Goal: Register for event/course

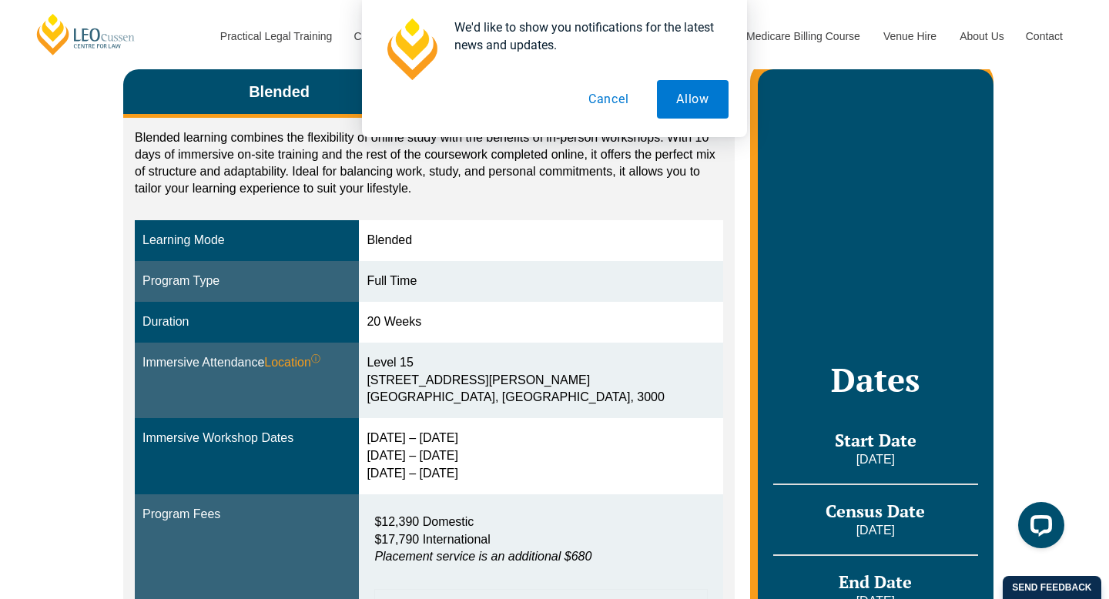
click at [608, 99] on button "Cancel" at bounding box center [608, 99] width 79 height 39
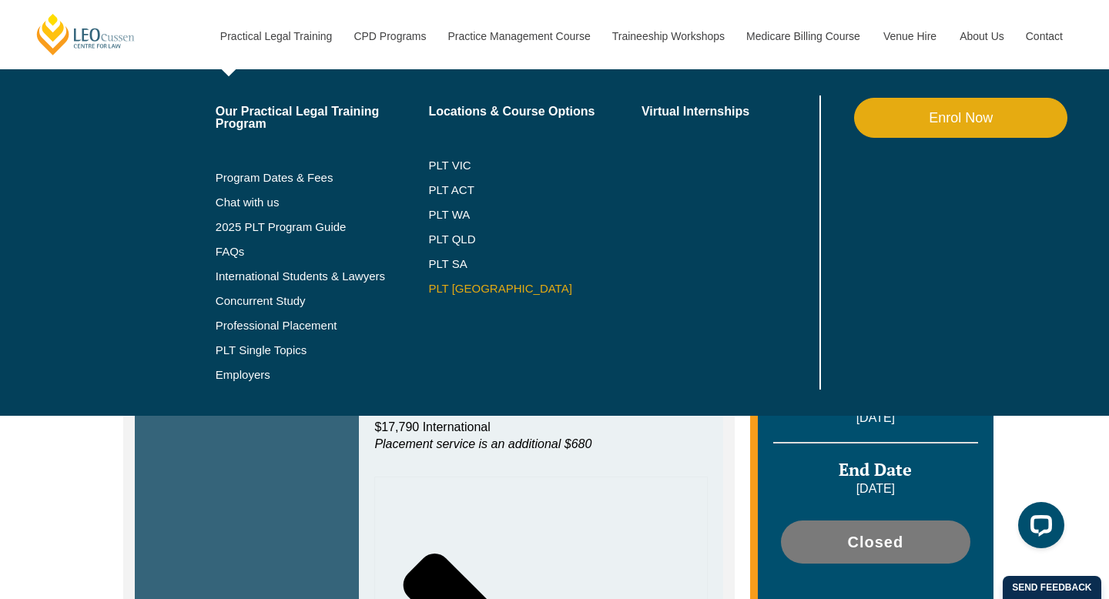
scroll to position [431, 0]
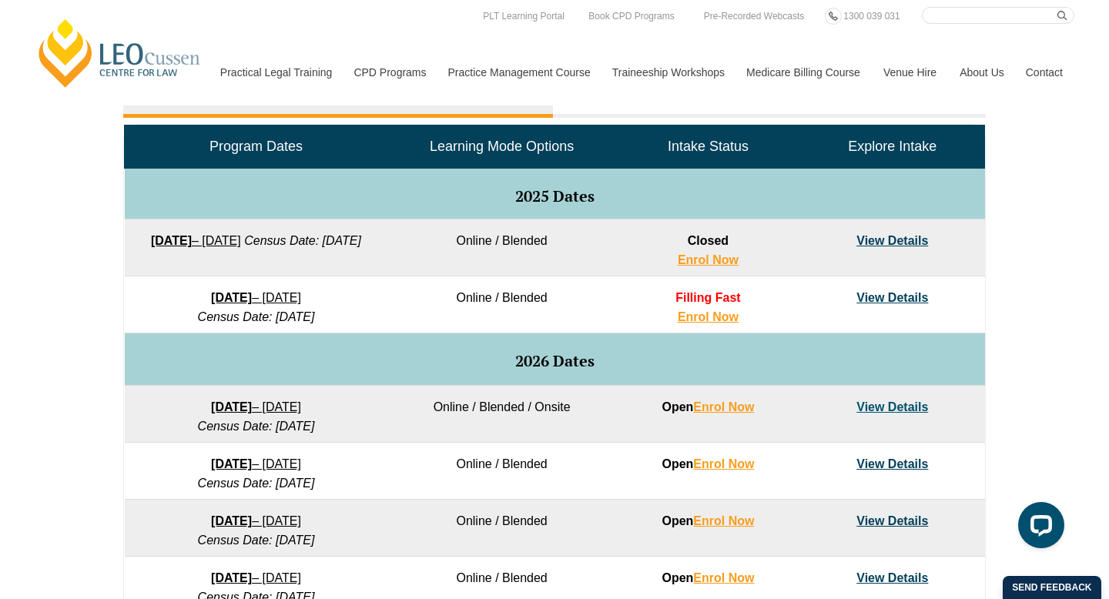
click at [52, 491] on div "VIC ACT WA QLD SA NSW PLT Program Dates in Victoria Full Time Part Time Program…" at bounding box center [554, 394] width 1109 height 913
click at [704, 323] on link "Enrol Now" at bounding box center [708, 316] width 61 height 13
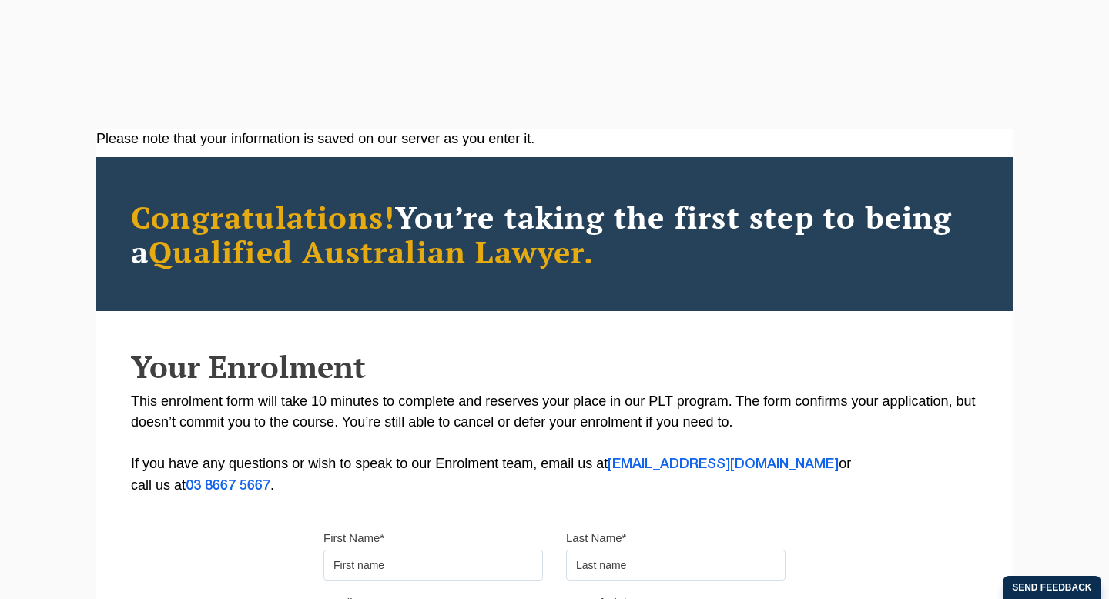
click at [412, 574] on input "First Name*" at bounding box center [434, 565] width 220 height 31
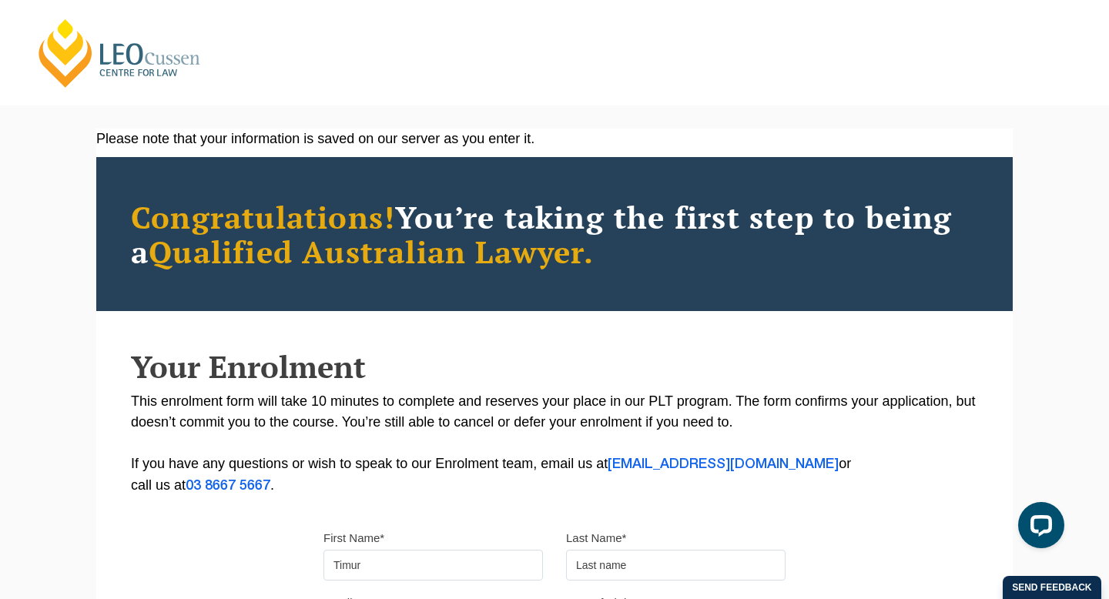
type input "Timur"
click at [630, 569] on input "text" at bounding box center [676, 565] width 220 height 31
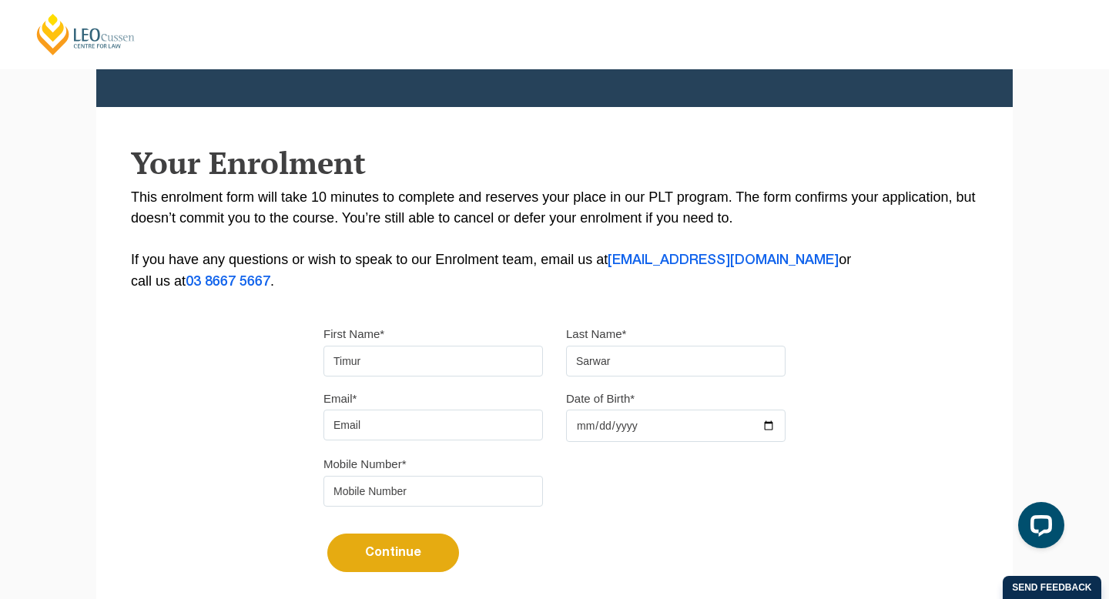
scroll to position [223, 0]
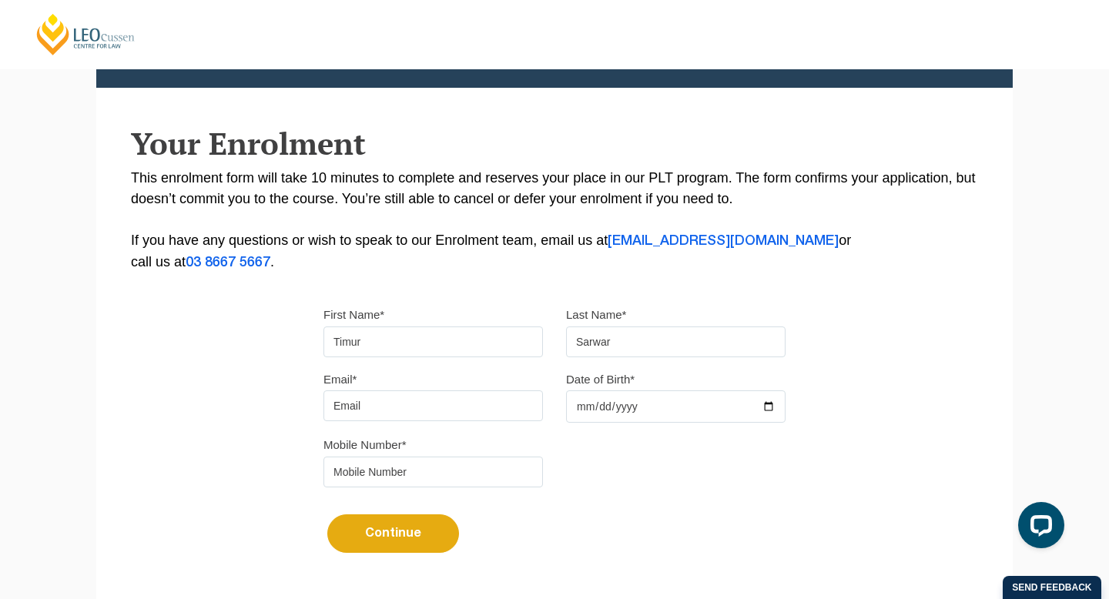
type input "Sarwar"
click at [391, 407] on input "Email*" at bounding box center [434, 406] width 220 height 31
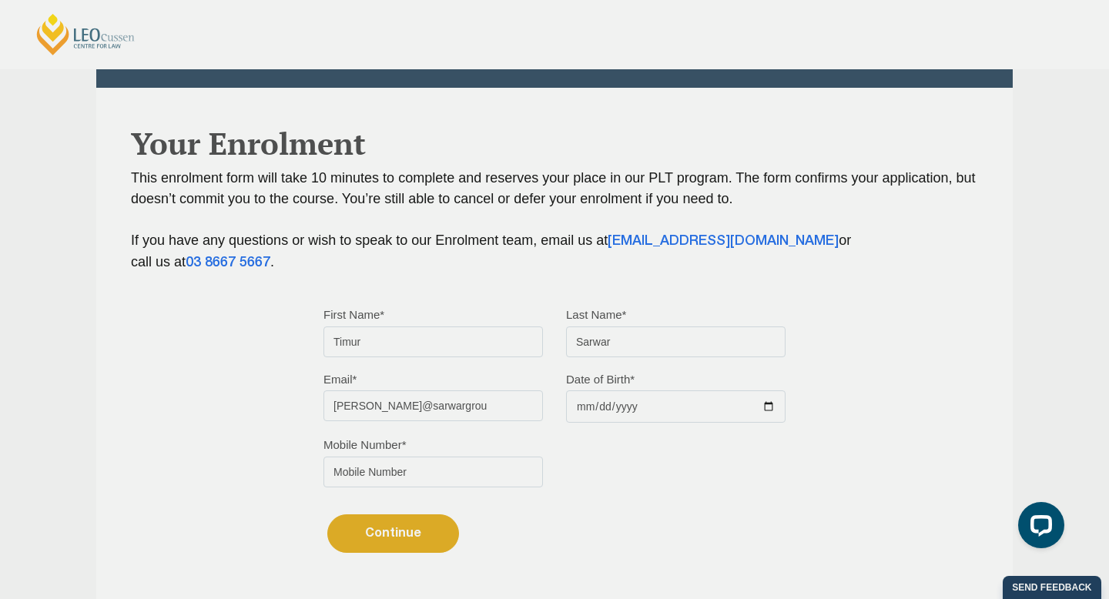
type input "[PERSON_NAME]@sarwargrou"
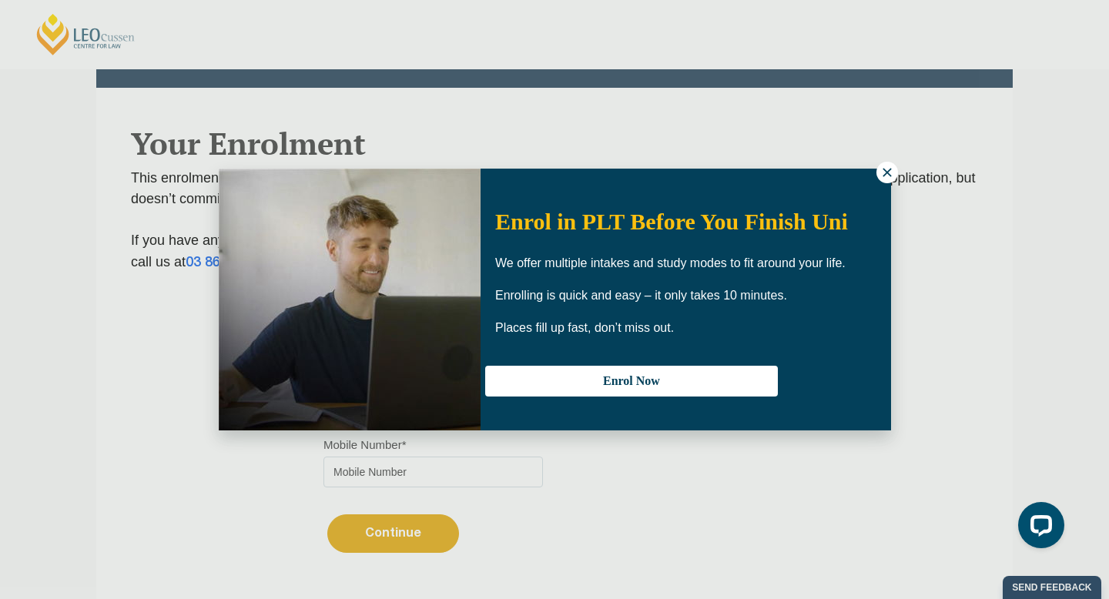
click at [887, 175] on icon at bounding box center [887, 173] width 14 height 14
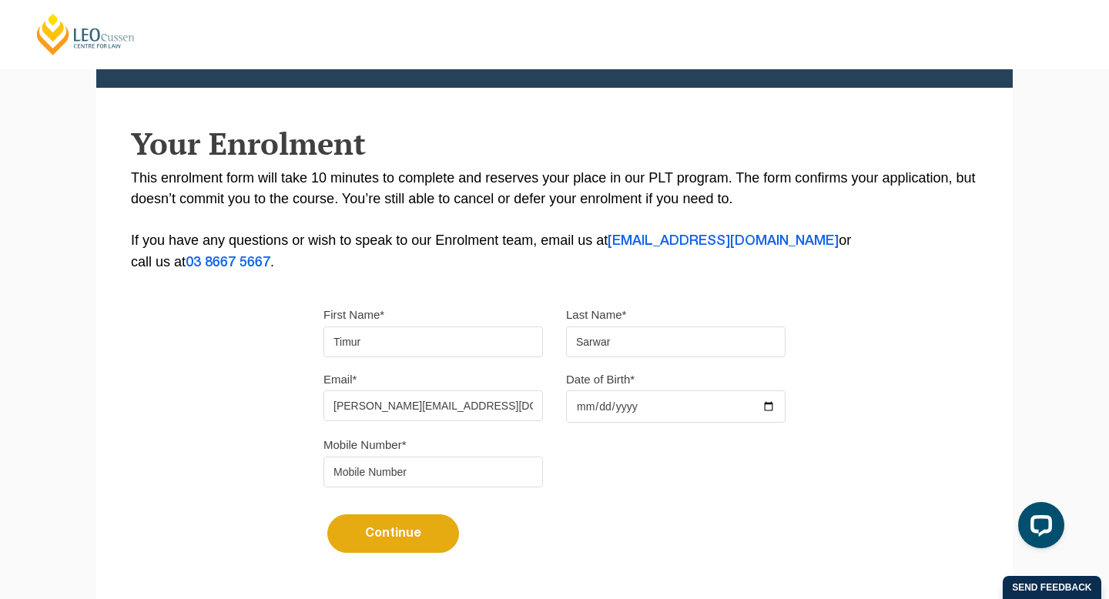
type input "[PERSON_NAME][EMAIL_ADDRESS][DOMAIN_NAME]"
click at [663, 415] on input "Date of Birth*" at bounding box center [676, 407] width 220 height 32
type input "[DATE]"
click at [643, 441] on div "Mobile Number*" at bounding box center [554, 466] width 485 height 65
click at [424, 482] on input "tel" at bounding box center [434, 472] width 220 height 31
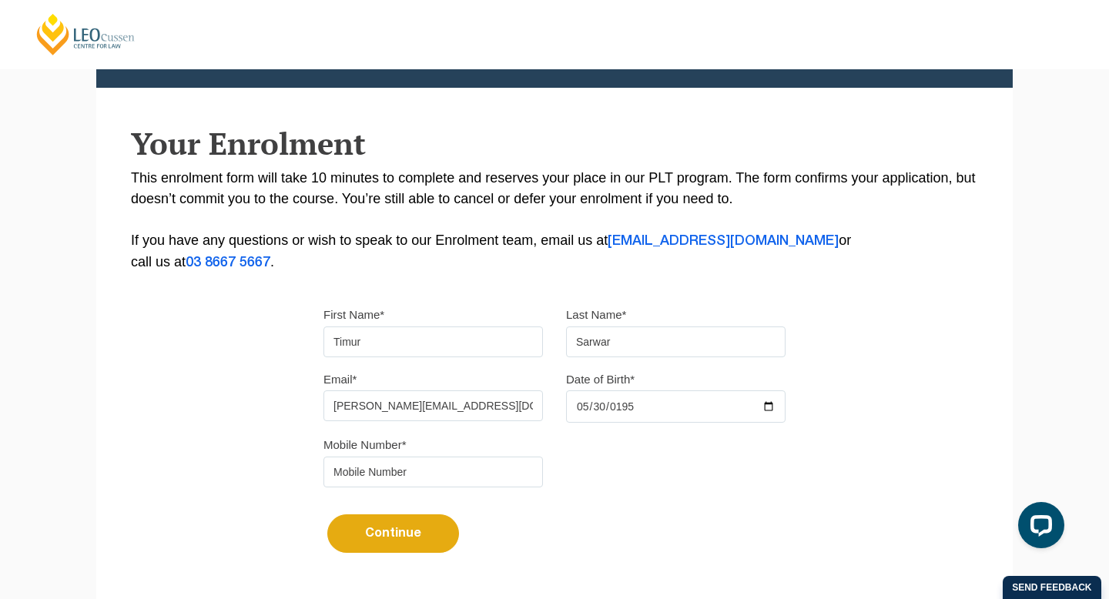
type input "0432604374"
click at [378, 538] on button "Continue" at bounding box center [393, 534] width 132 height 39
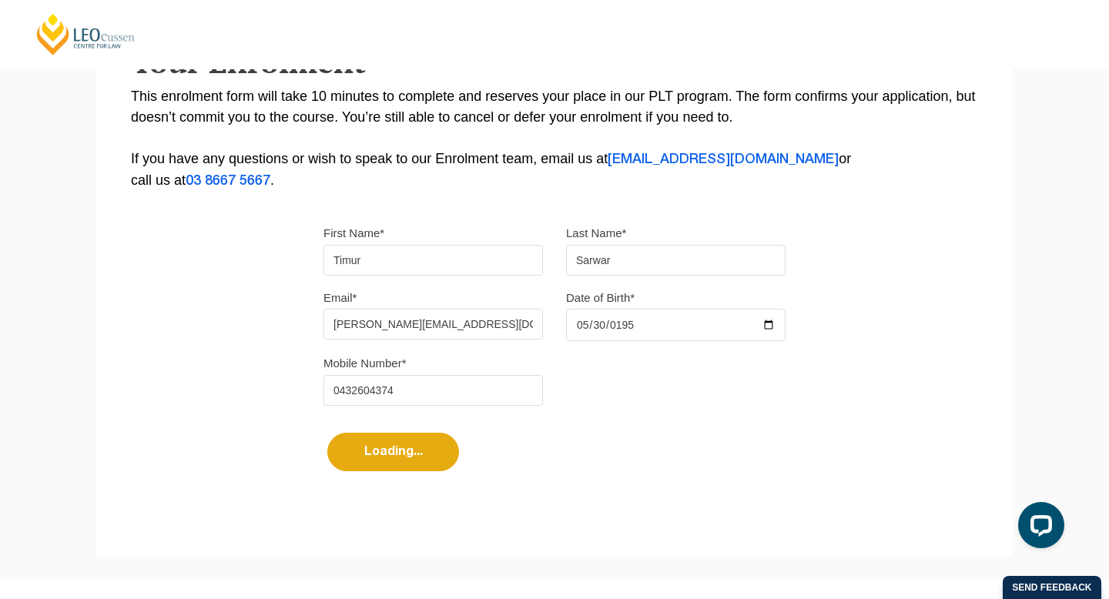
select select
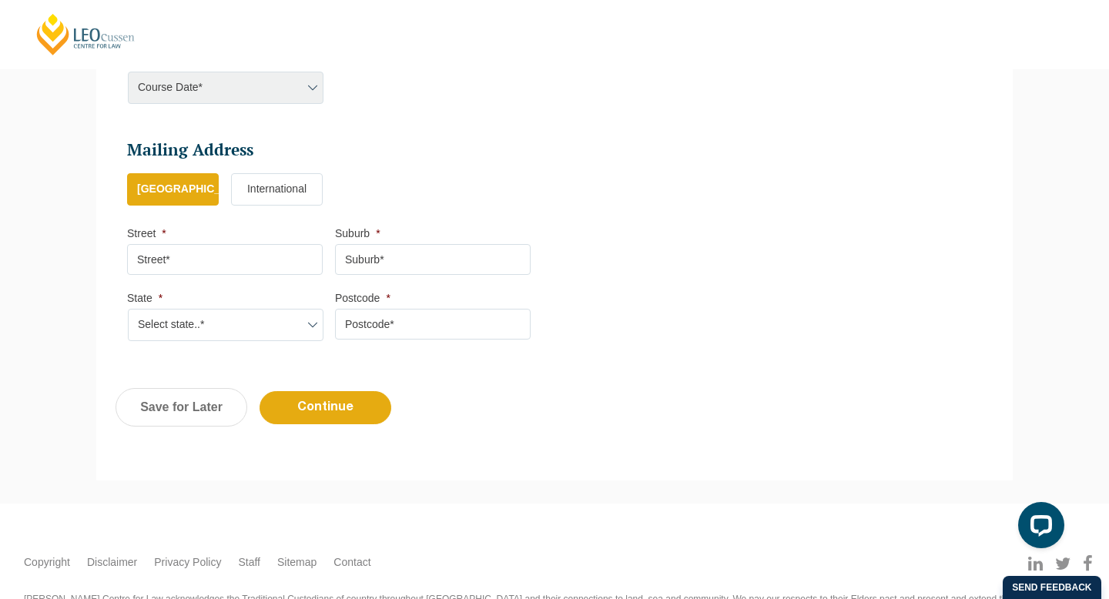
scroll to position [824, 0]
click at [204, 255] on input "Street *" at bounding box center [225, 258] width 196 height 31
type input "6 [PERSON_NAME]"
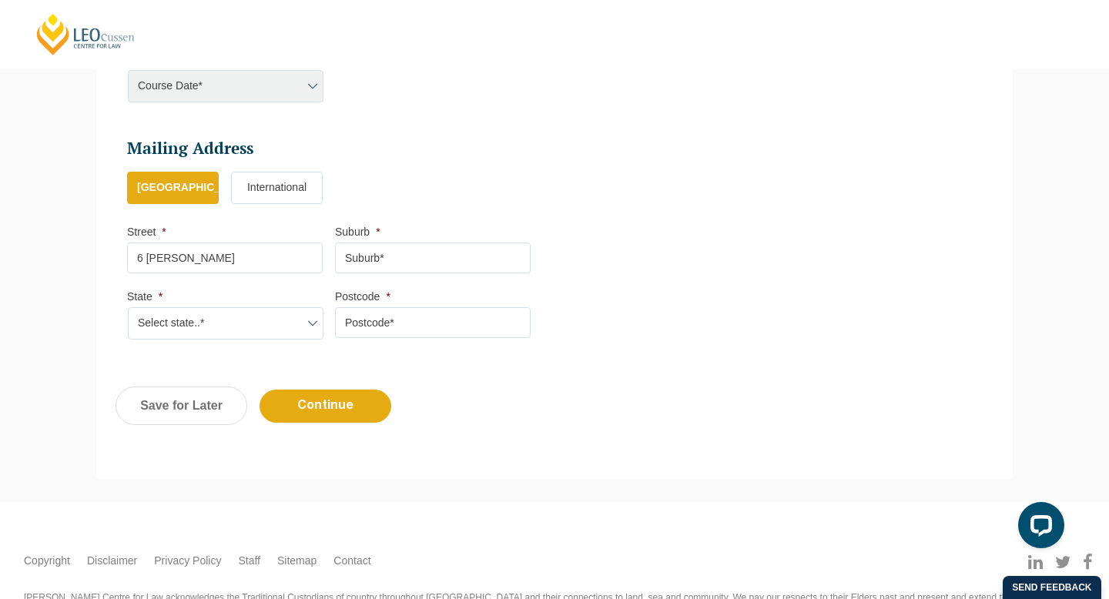
type input "[GEOGRAPHIC_DATA]"
select select "VIC"
type input "3150"
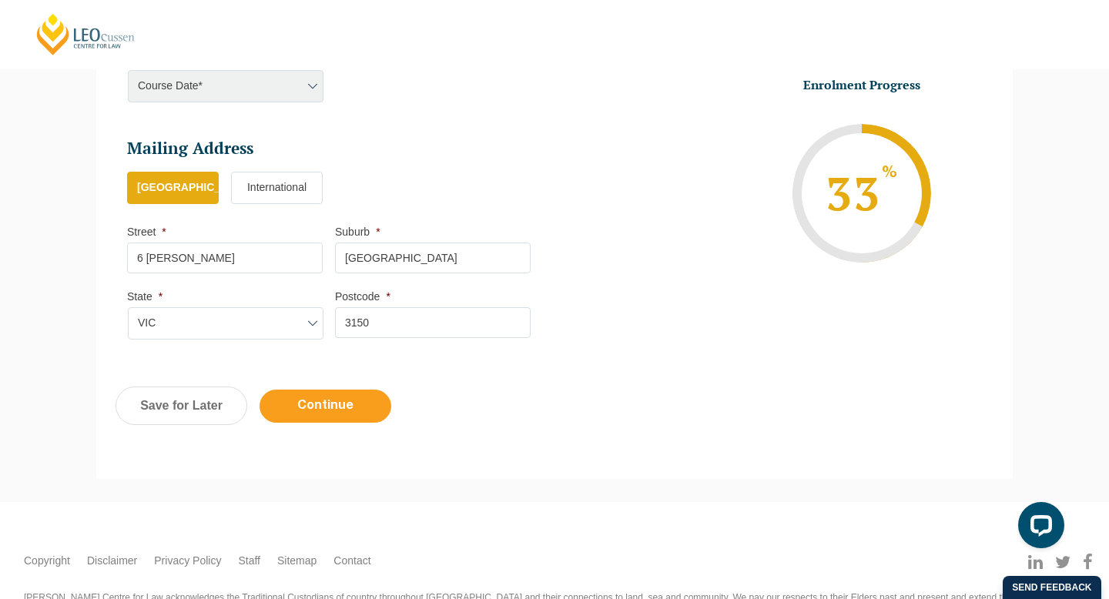
click at [321, 411] on input "Continue" at bounding box center [326, 406] width 132 height 33
select select
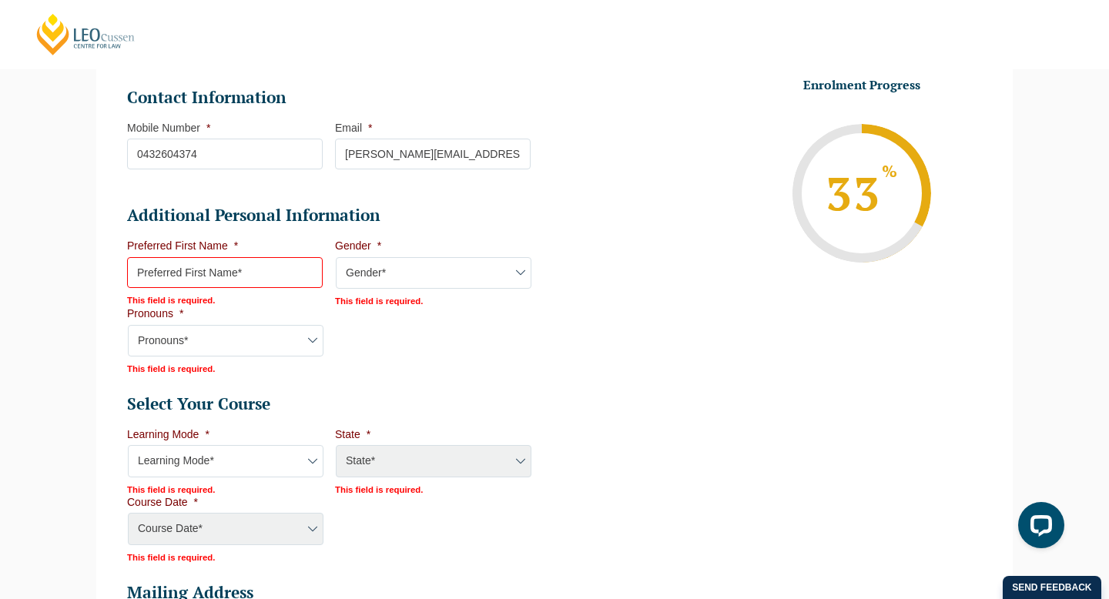
scroll to position [461, 0]
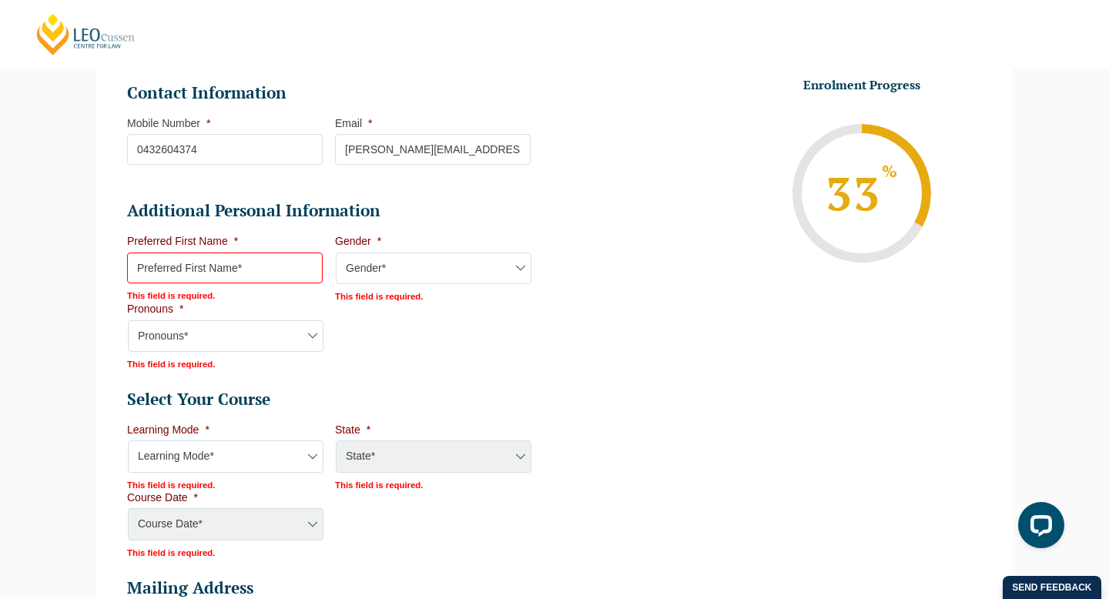
click at [261, 271] on input "Preferred First Name *" at bounding box center [225, 268] width 196 height 31
type input "Timur"
select select "VIC"
select select
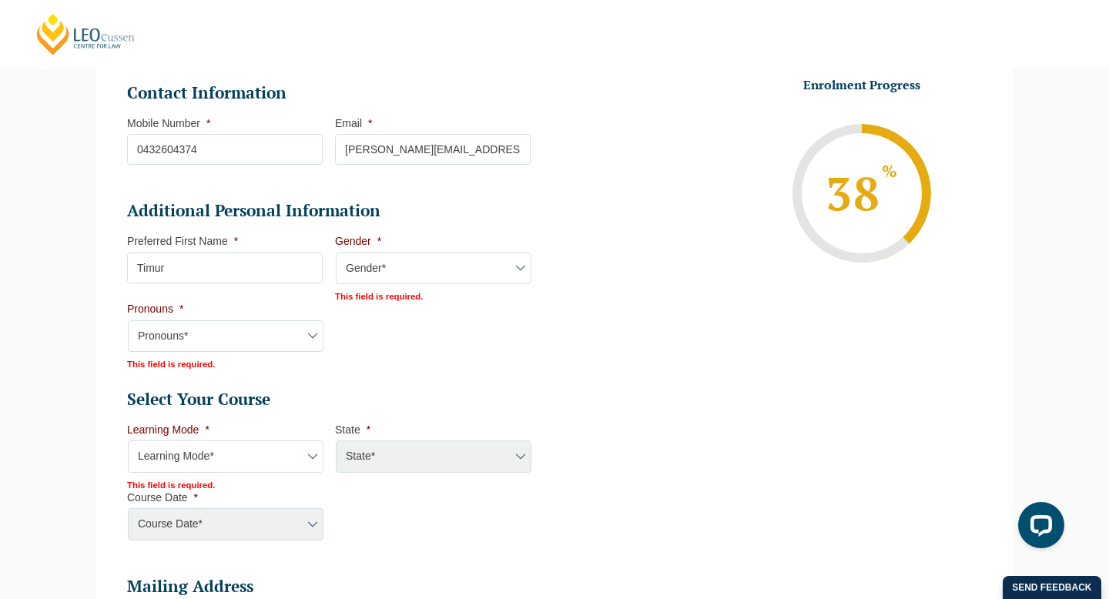
click at [418, 273] on select "Gender* [DEMOGRAPHIC_DATA] [DEMOGRAPHIC_DATA] [DEMOGRAPHIC_DATA] [DEMOGRAPHIC_D…" at bounding box center [434, 269] width 196 height 32
select select "[DEMOGRAPHIC_DATA]"
click at [312, 338] on select "Pronouns* She/Her/Hers He/Him/His They/Them/Theirs Other Prefer not to disclose" at bounding box center [226, 335] width 196 height 32
select select "He/Him/His"
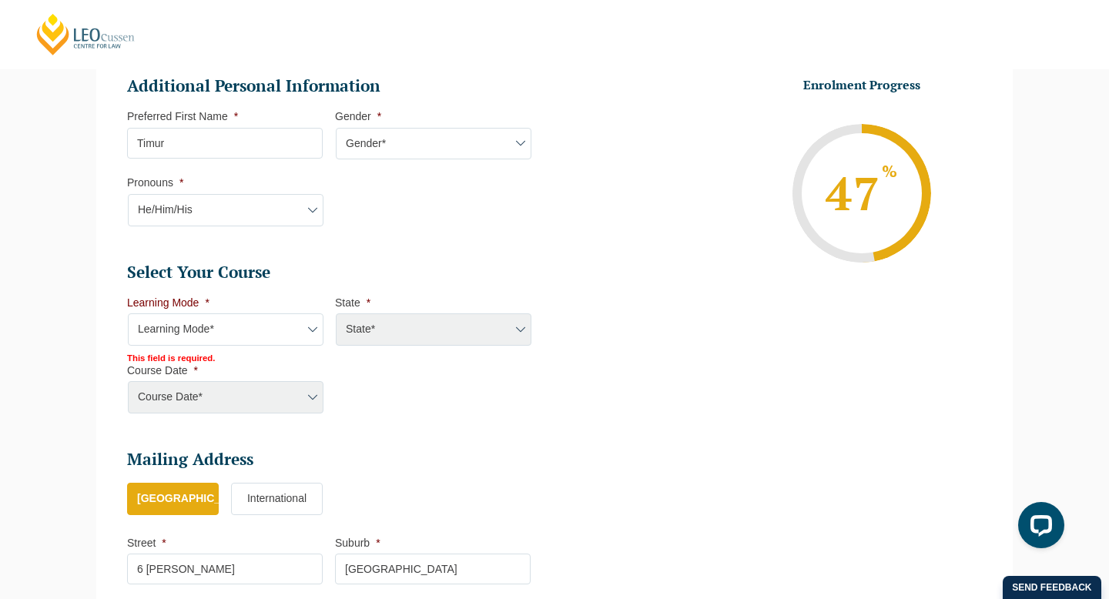
scroll to position [592, 0]
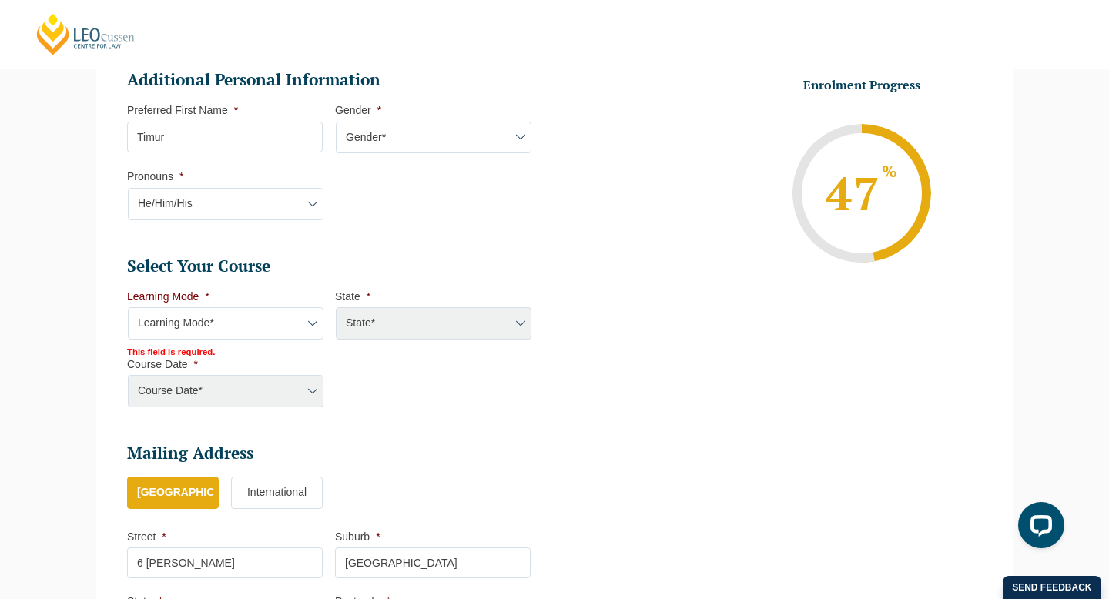
click at [313, 325] on select "Learning Mode* Online Full Time Learning Online Part Time Learning Blended Full…" at bounding box center [226, 323] width 196 height 32
select select "Onsite Full Time Learning"
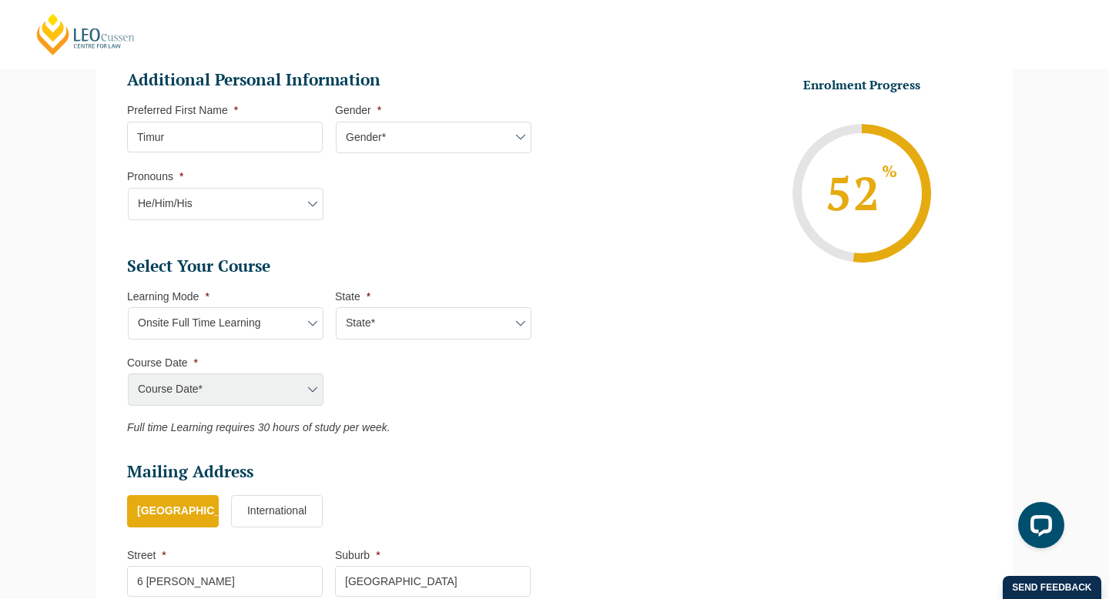
click at [441, 326] on select "State* [GEOGRAPHIC_DATA]" at bounding box center [434, 323] width 196 height 32
select select "VIC"
click at [313, 391] on select "Course Date* [DATE] ([DATE] to [DATE]) [DATE] ([DATE] to [DATE])" at bounding box center [226, 390] width 196 height 32
click at [306, 390] on select "Course Date* [DATE] ([DATE] to [DATE]) [DATE] ([DATE] to [DATE])" at bounding box center [226, 390] width 196 height 32
select select "[DATE] ([DATE] to [DATE])"
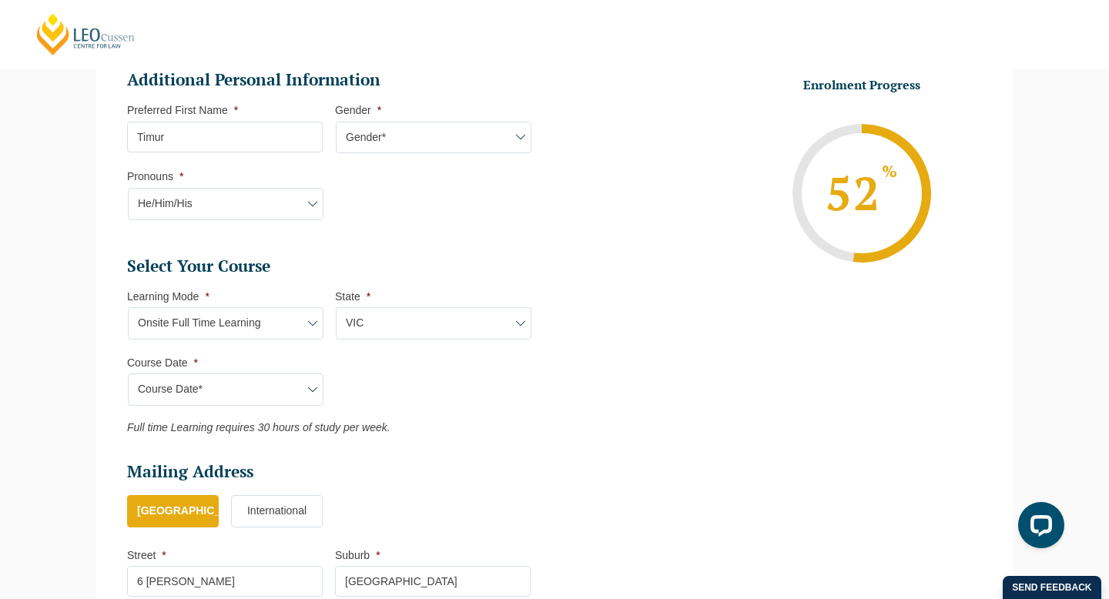
type input "Intake [DATE] FT"
type input "Practical Legal Training ([GEOGRAPHIC_DATA])"
select select "[PERSON_NAME] (JAN) 2026 Full Time Onsite"
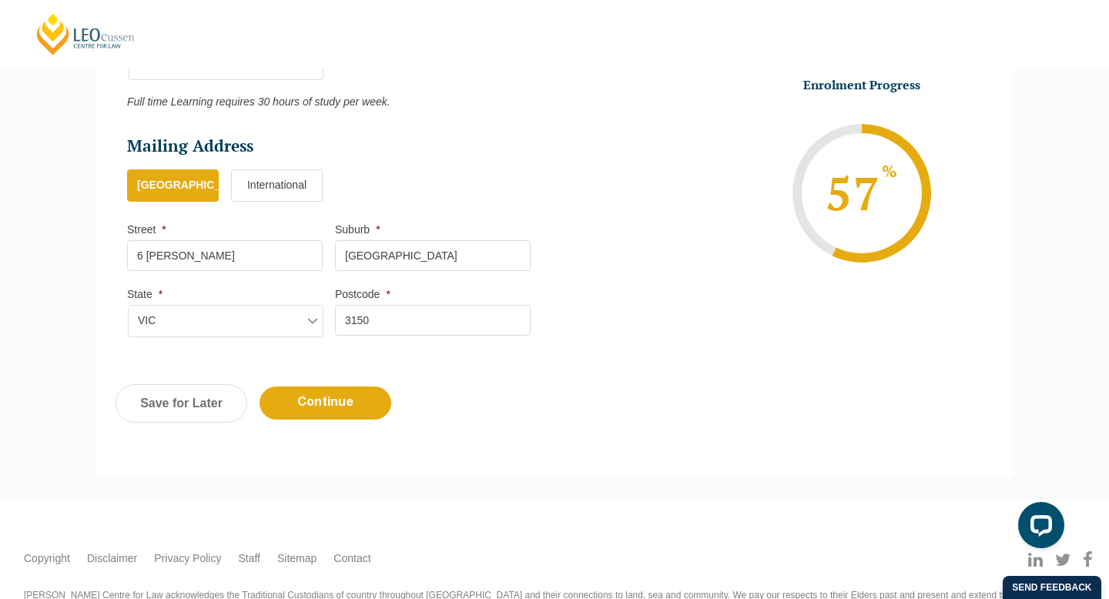
scroll to position [922, 0]
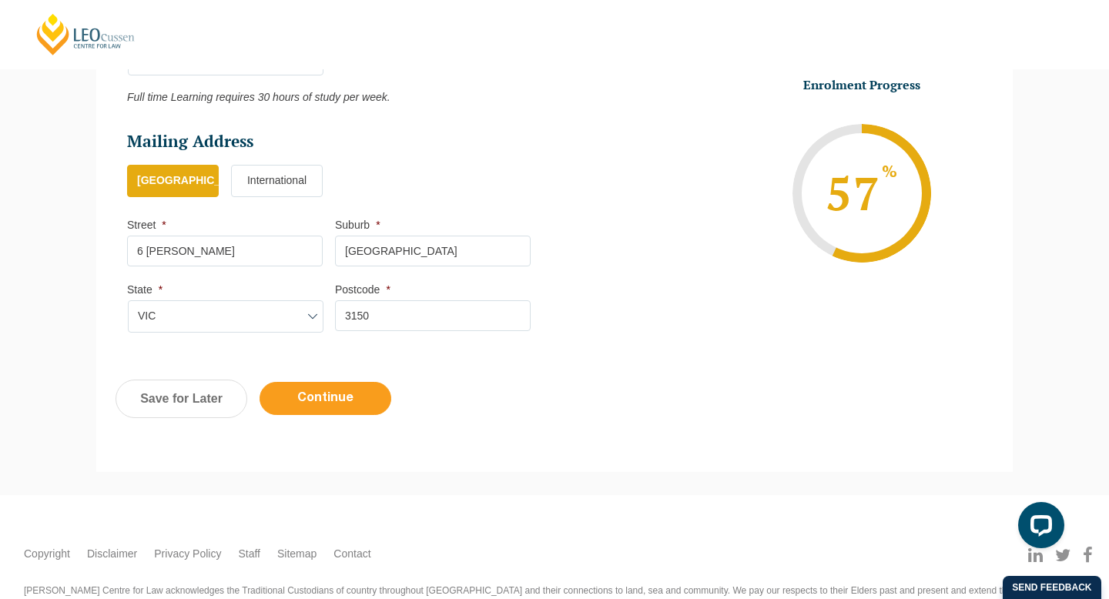
click at [324, 401] on input "Continue" at bounding box center [326, 398] width 132 height 33
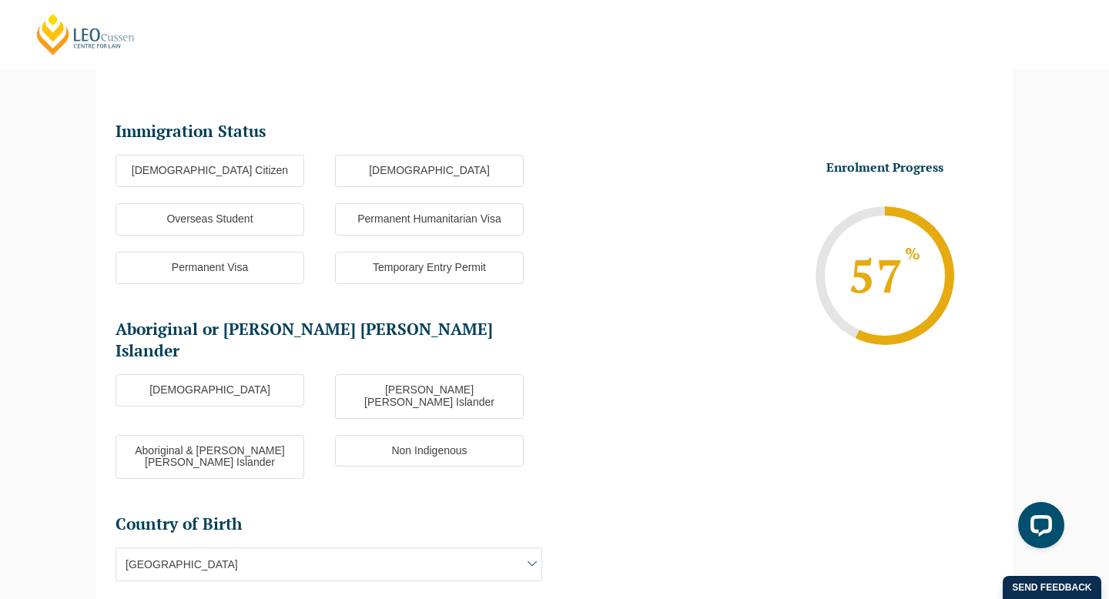
scroll to position [133, 0]
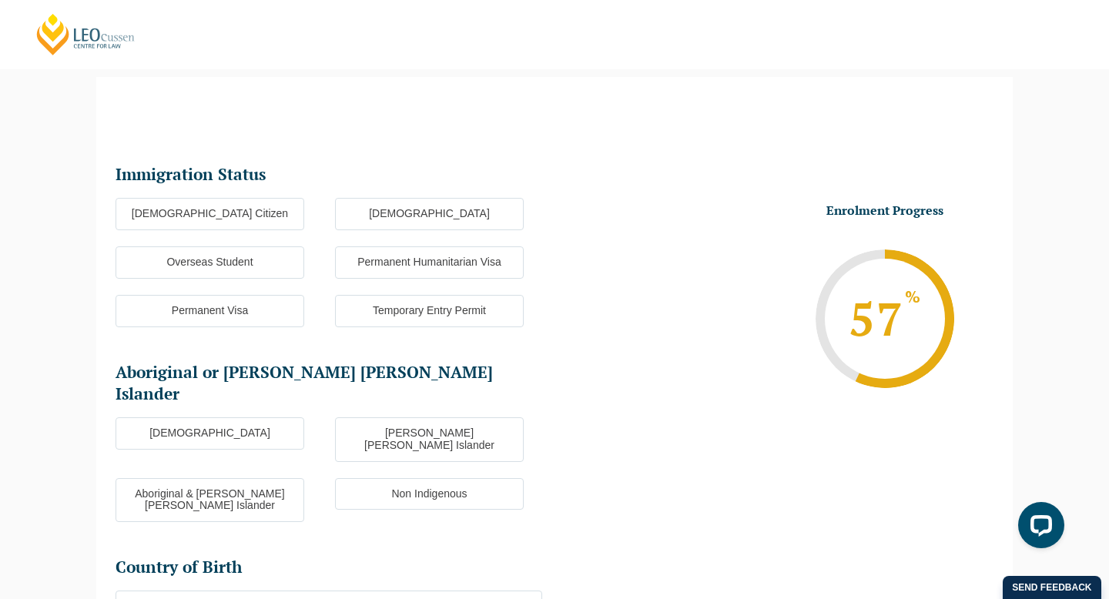
click at [264, 213] on label "[DEMOGRAPHIC_DATA] Citizen" at bounding box center [210, 214] width 189 height 32
click at [0, 0] on input "[DEMOGRAPHIC_DATA] Citizen" at bounding box center [0, 0] width 0 height 0
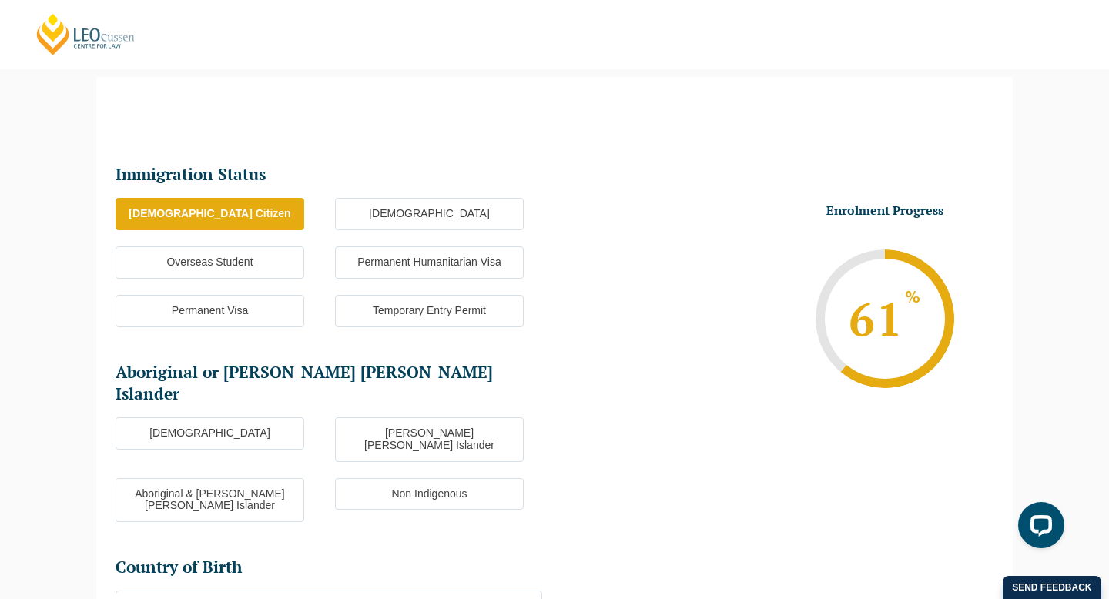
click at [385, 478] on label "Non Indigenous" at bounding box center [429, 494] width 189 height 32
click at [0, 0] on input "Non Indigenous" at bounding box center [0, 0] width 0 height 0
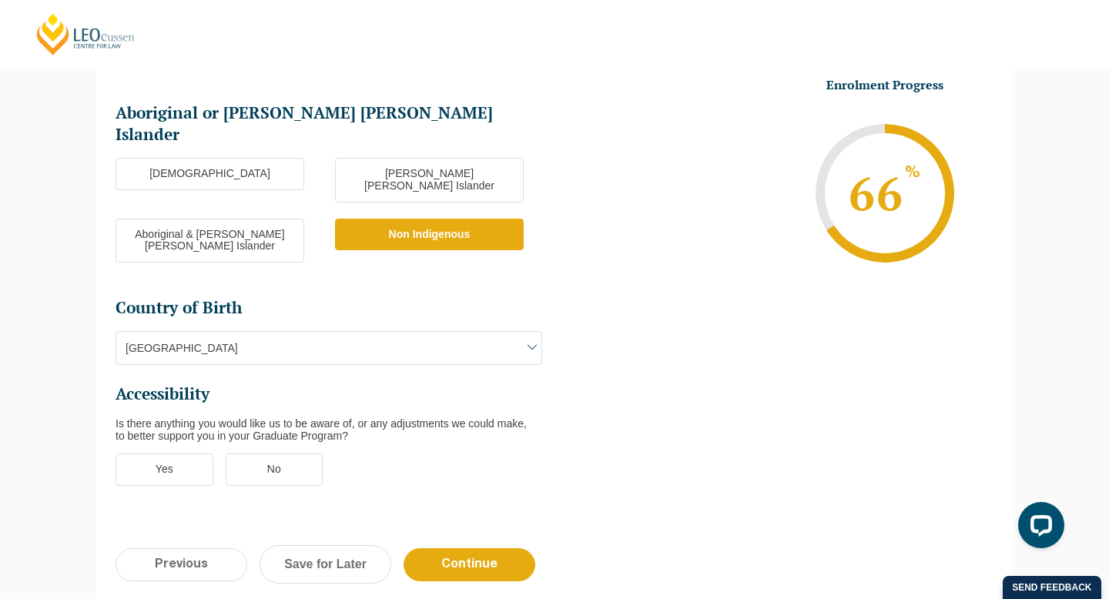
scroll to position [446, 0]
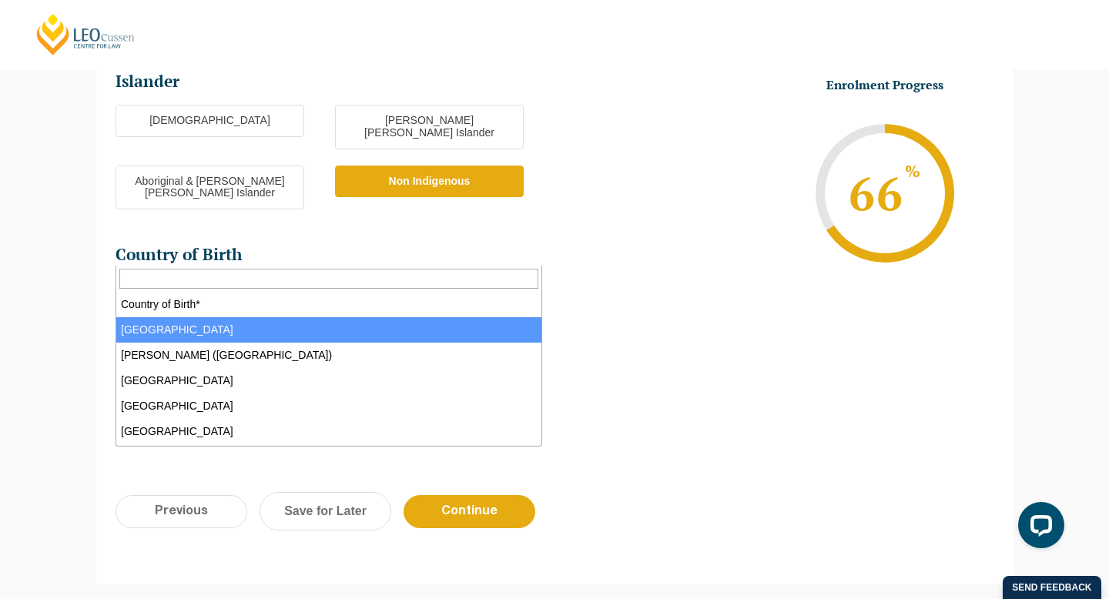
click at [538, 285] on span at bounding box center [532, 294] width 18 height 18
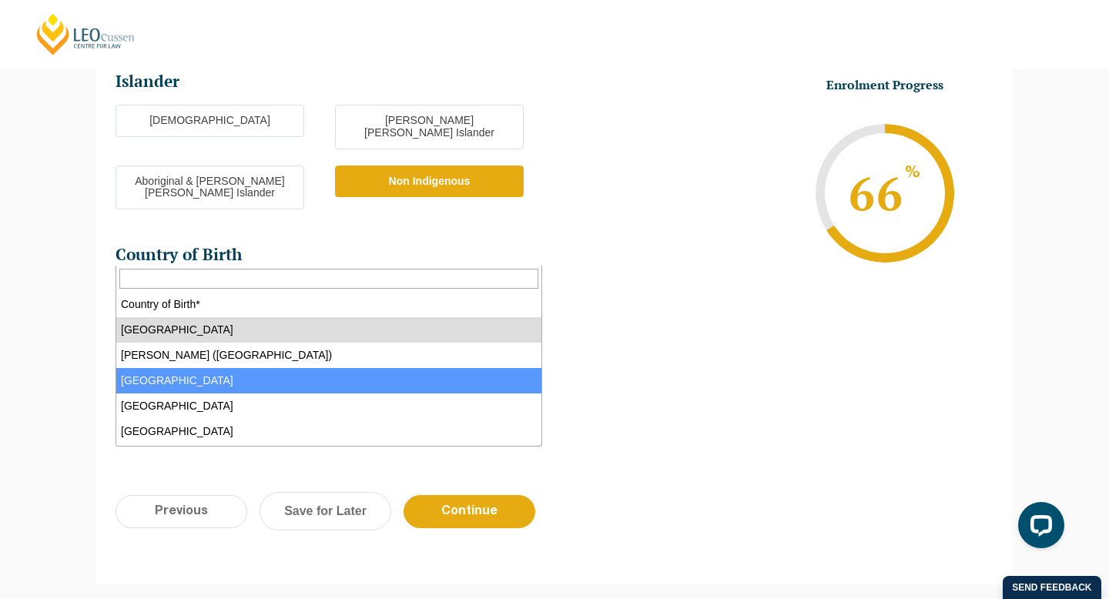
select select "[GEOGRAPHIC_DATA] 7201"
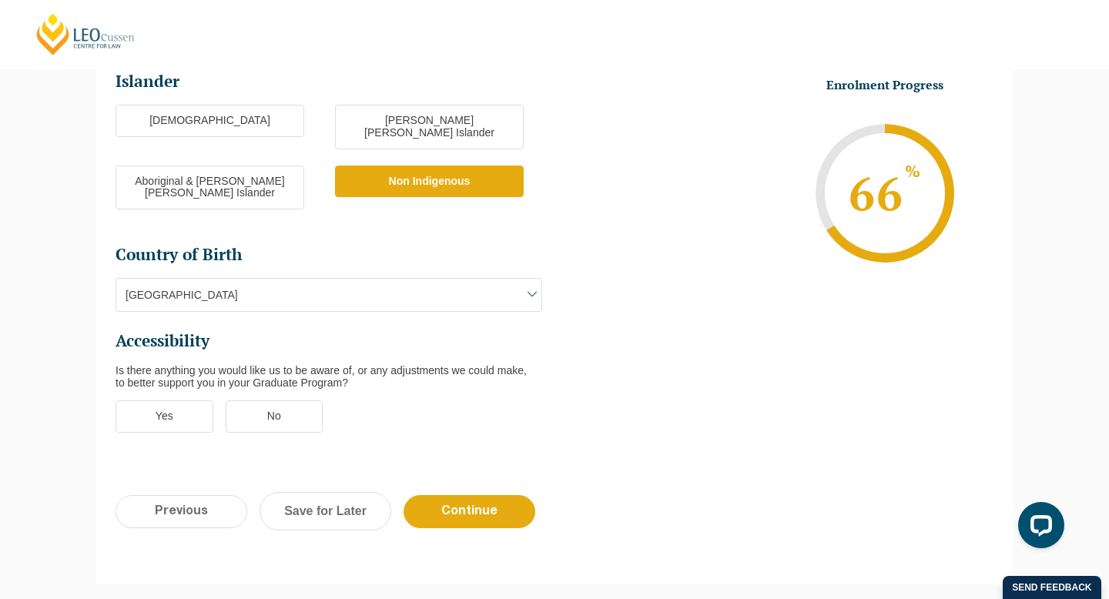
click at [267, 401] on label "No" at bounding box center [275, 417] width 98 height 32
click at [0, 0] on input "No" at bounding box center [0, 0] width 0 height 0
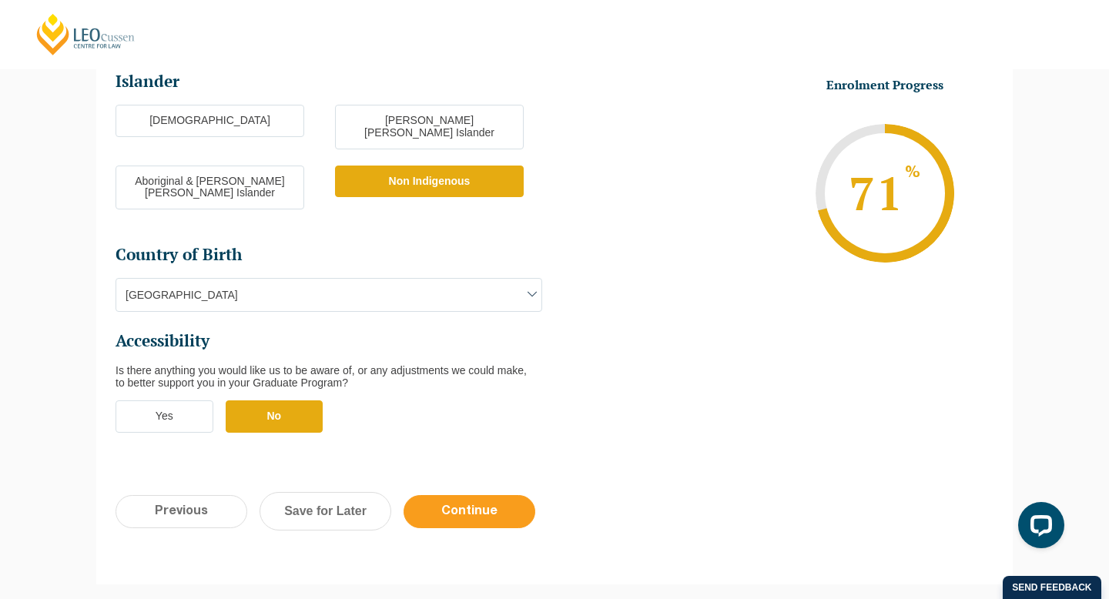
click at [474, 495] on input "Continue" at bounding box center [470, 511] width 132 height 33
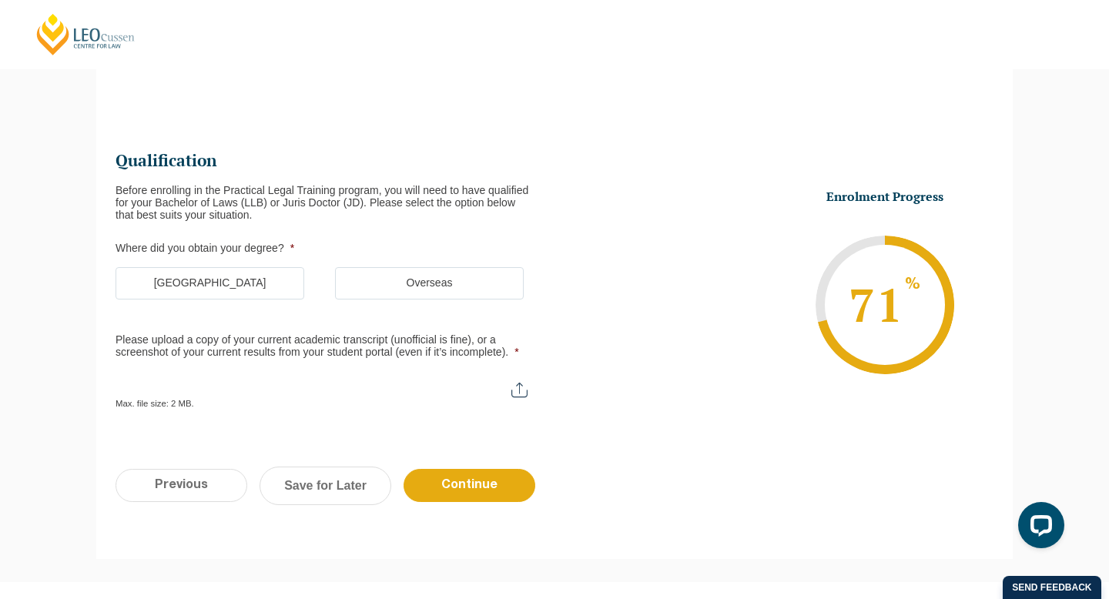
scroll to position [133, 0]
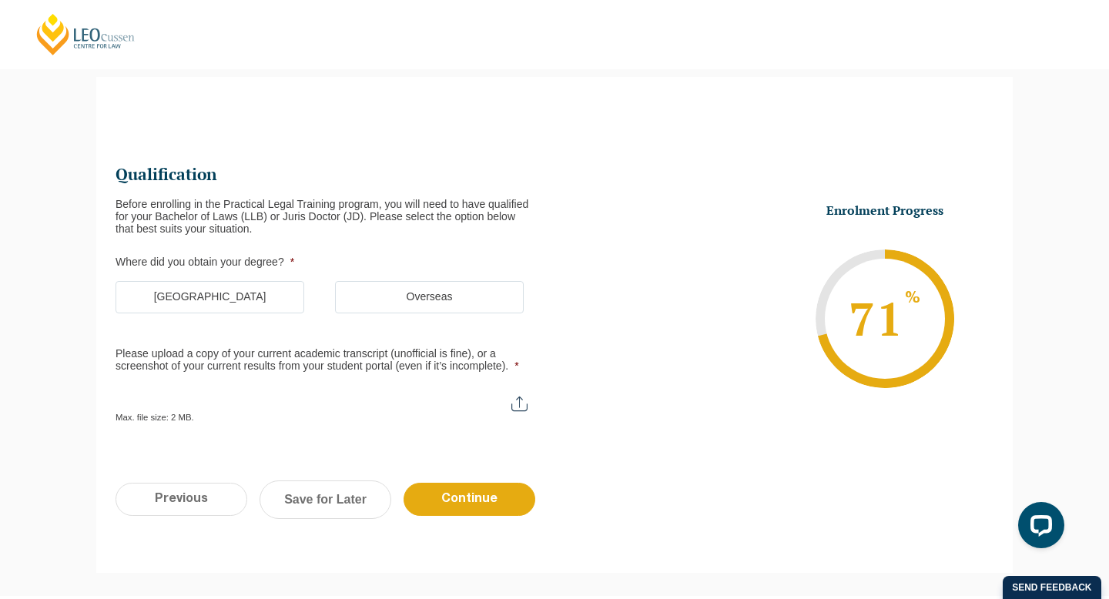
click at [264, 296] on label "[GEOGRAPHIC_DATA]" at bounding box center [210, 297] width 189 height 32
click at [0, 0] on input "[GEOGRAPHIC_DATA]" at bounding box center [0, 0] width 0 height 0
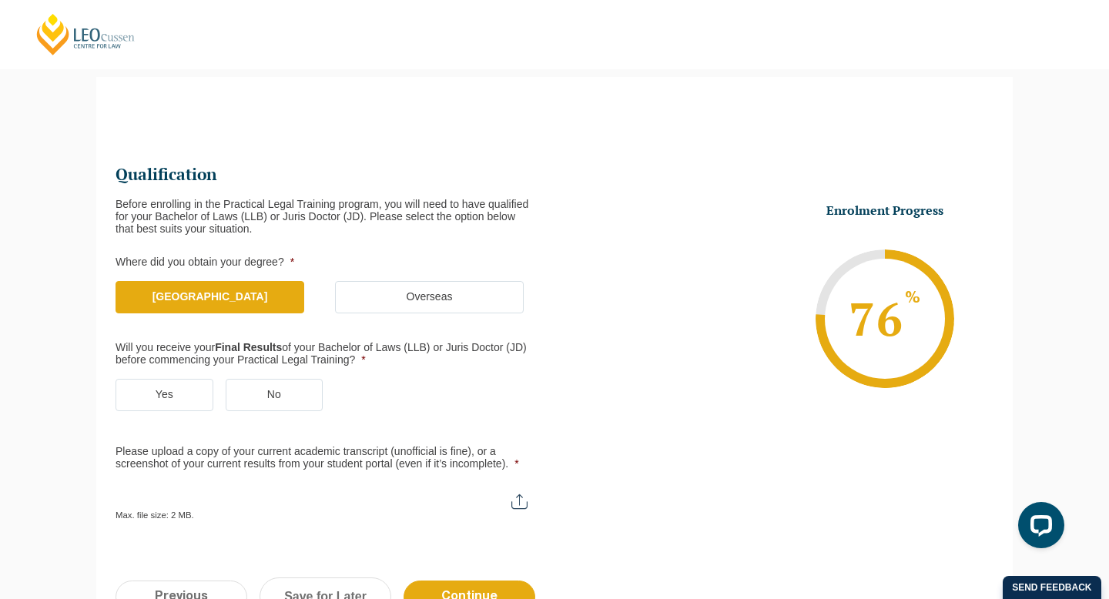
click at [183, 392] on label "Yes" at bounding box center [165, 395] width 98 height 32
click at [0, 0] on input "Yes" at bounding box center [0, 0] width 0 height 0
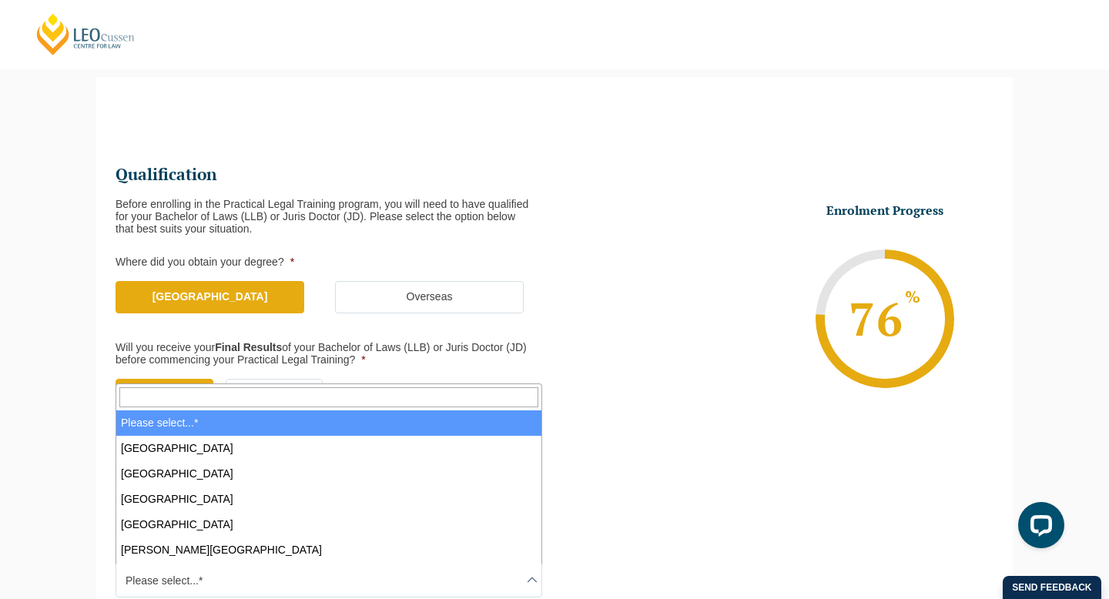
click at [171, 588] on span "Please select...*" at bounding box center [328, 581] width 425 height 32
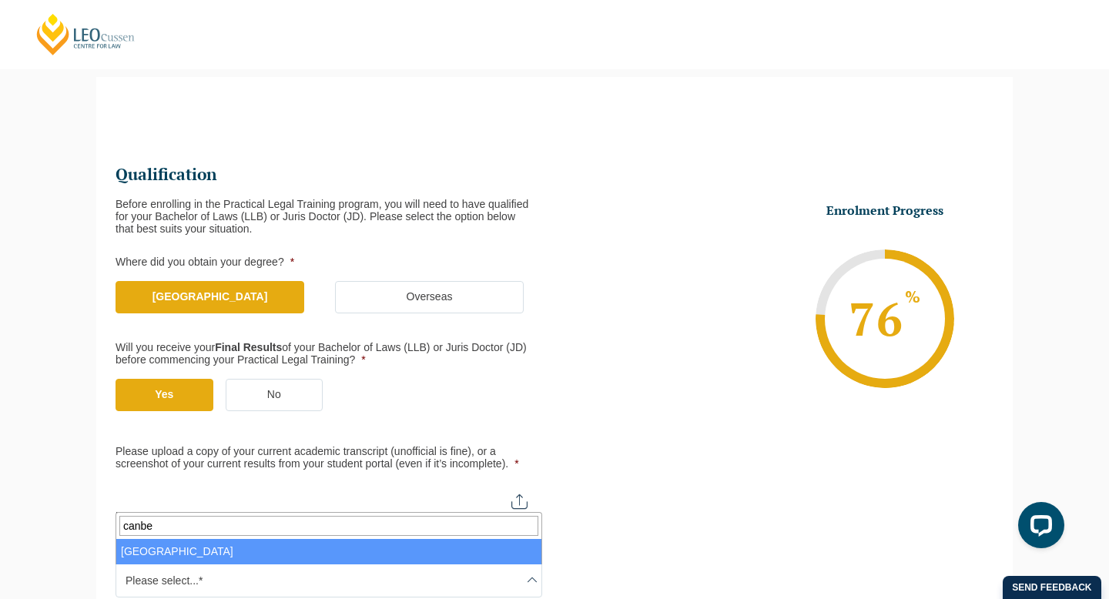
type input "canber"
select select "[GEOGRAPHIC_DATA]"
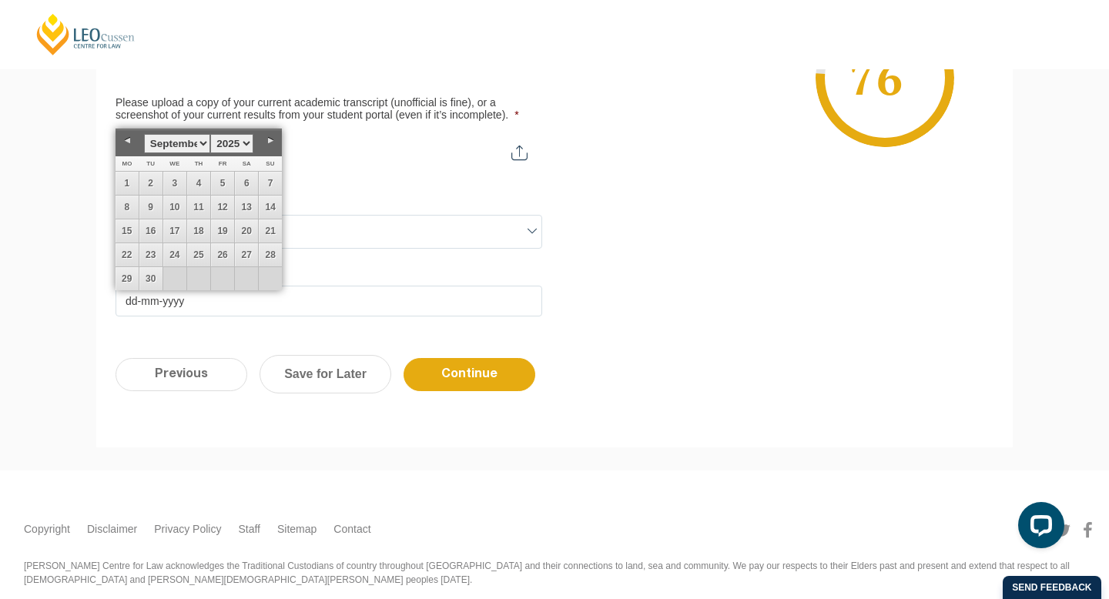
scroll to position [484, 0]
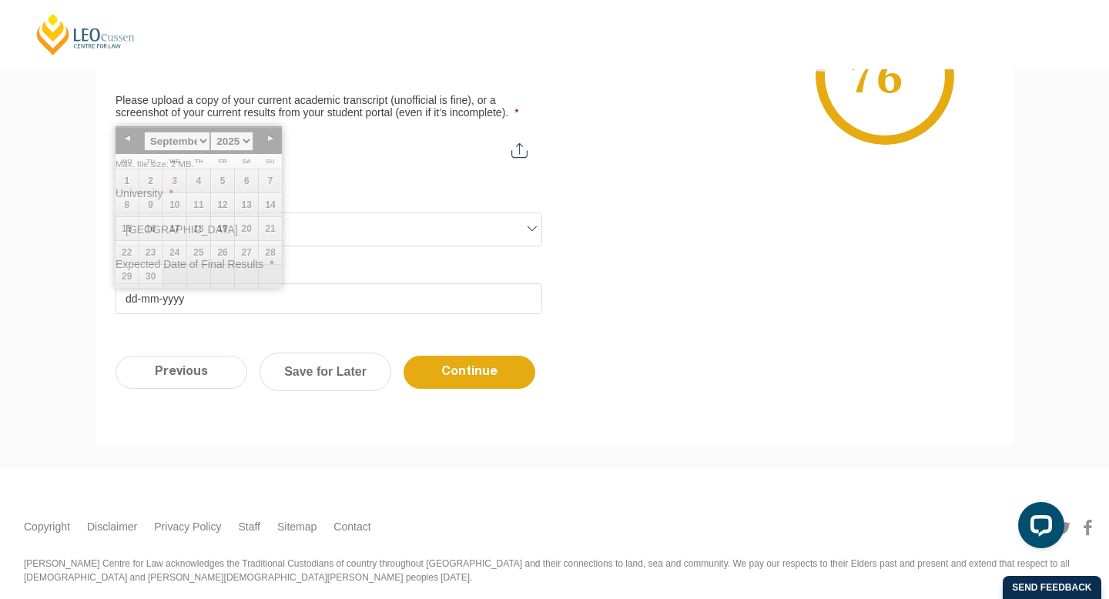
click at [357, 188] on label "University *" at bounding box center [329, 194] width 427 height 12
click at [142, 213] on select "Please select...* [GEOGRAPHIC_DATA] [GEOGRAPHIC_DATA] [GEOGRAPHIC_DATA] [GEOGRA…" at bounding box center [129, 222] width 26 height 18
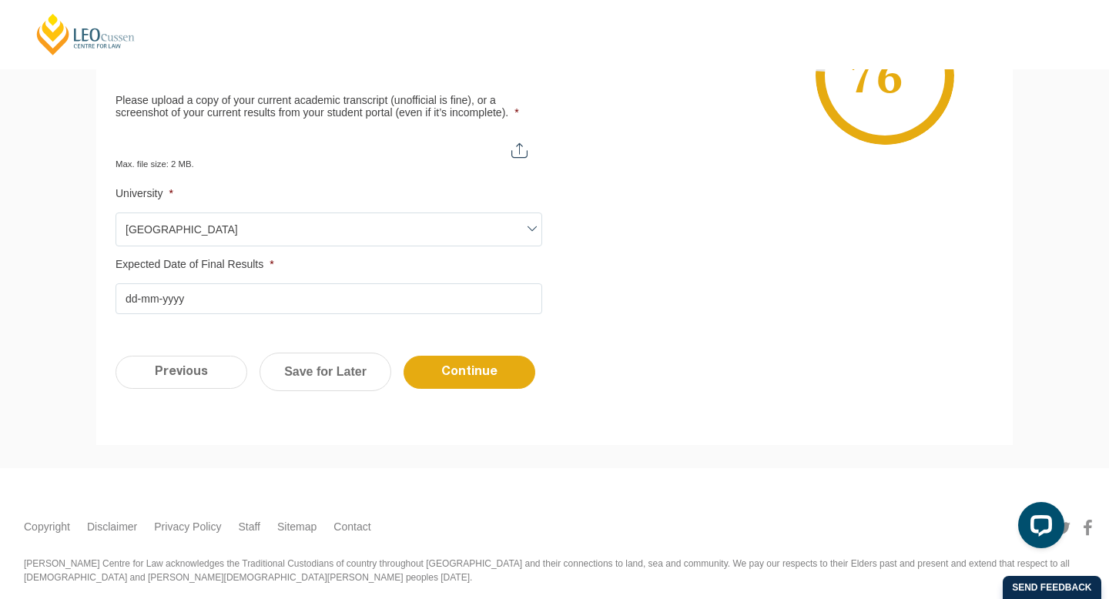
click at [198, 302] on input "Expected Date of Final Results *" at bounding box center [329, 298] width 427 height 31
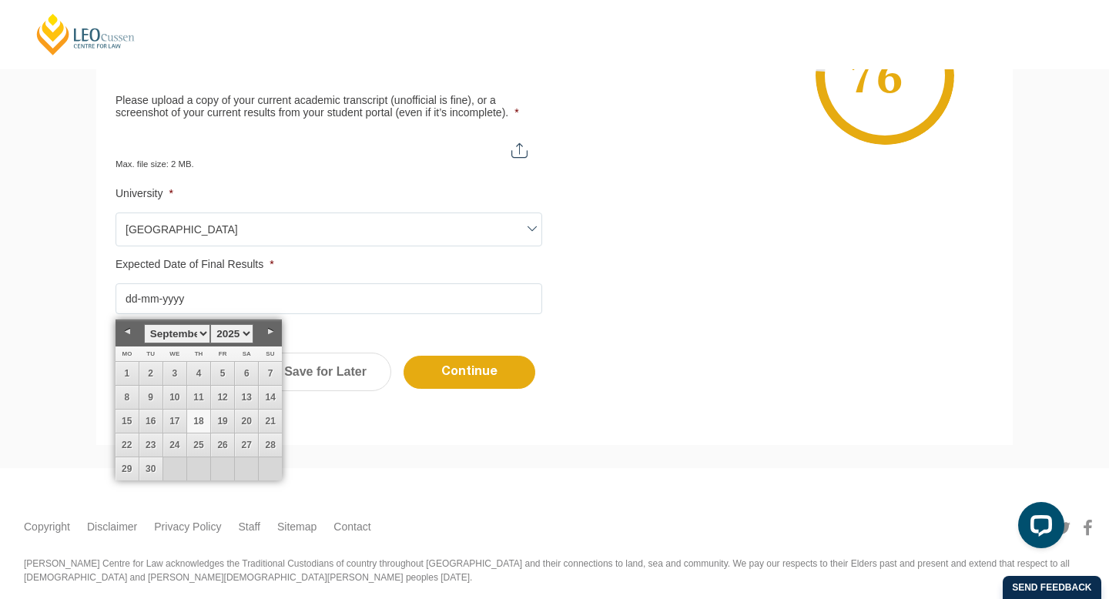
click at [244, 331] on select "1925 1926 1927 1928 1929 1930 1931 1932 1933 1934 1935 1936 1937 1938 1939 1940…" at bounding box center [231, 333] width 43 height 19
click at [205, 334] on select "January February March April May June July August September October November De…" at bounding box center [177, 333] width 66 height 19
click at [202, 442] on link "25" at bounding box center [198, 445] width 23 height 23
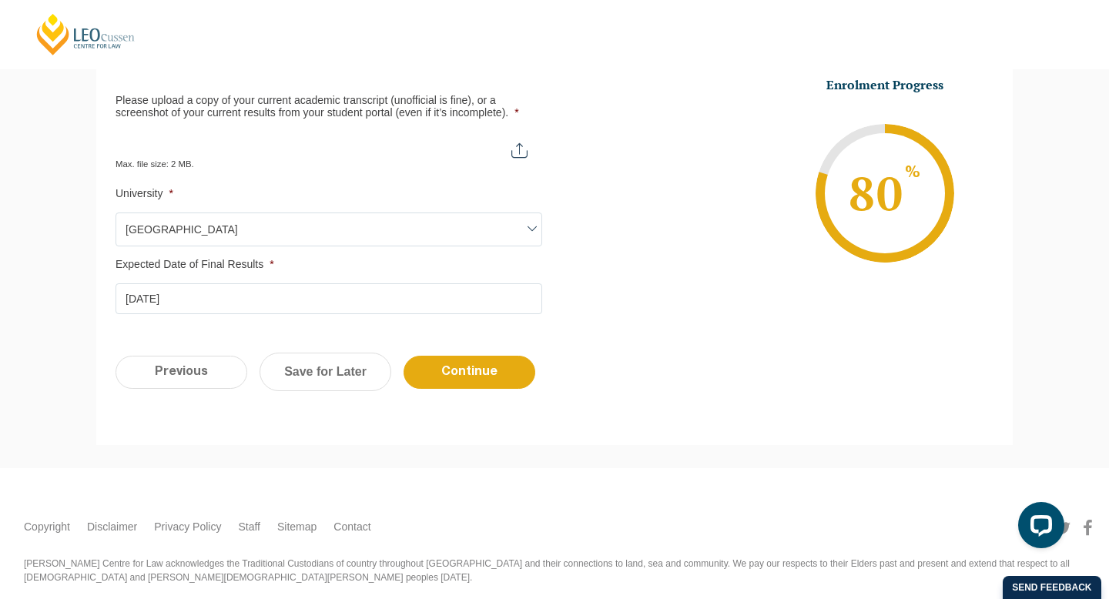
click at [132, 301] on input "[DATE]" at bounding box center [329, 298] width 427 height 31
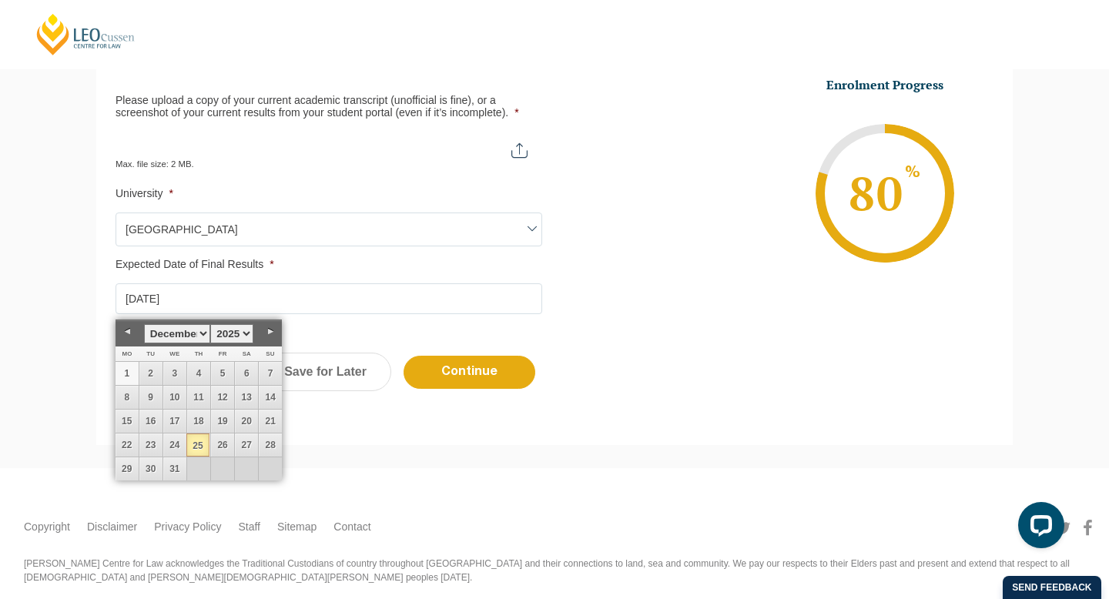
click at [126, 379] on link "1" at bounding box center [127, 373] width 23 height 23
type input "[DATE]"
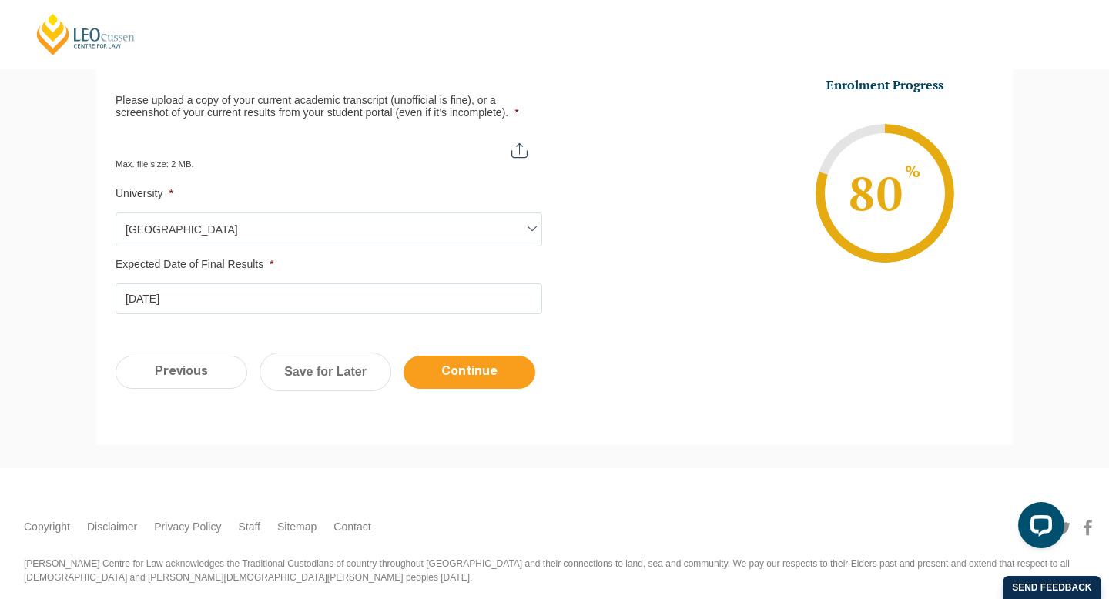
click at [441, 374] on input "Continue" at bounding box center [470, 372] width 132 height 33
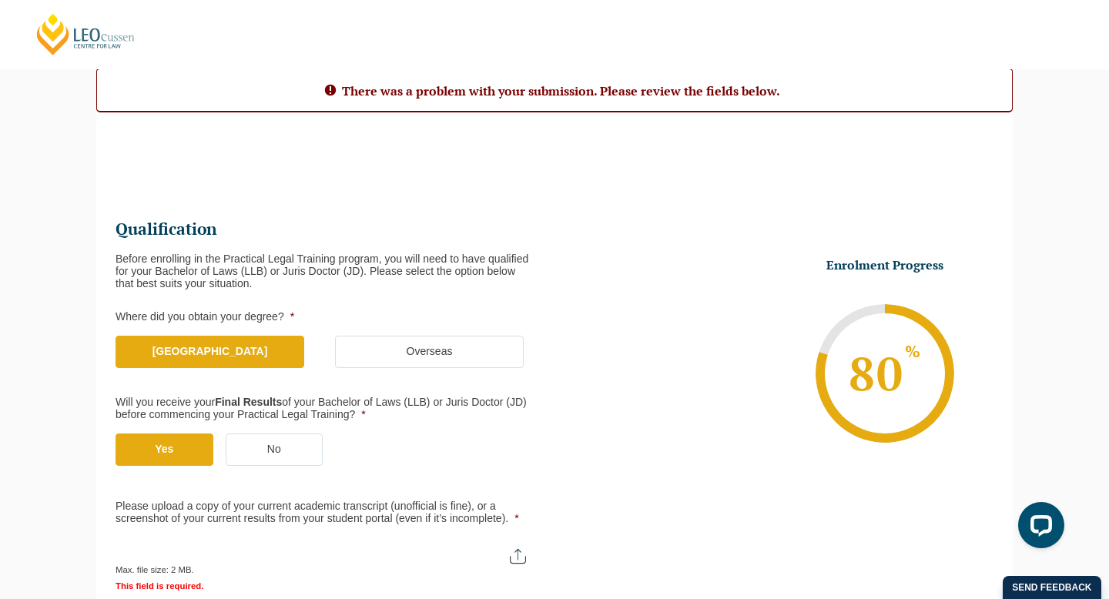
scroll to position [140, 0]
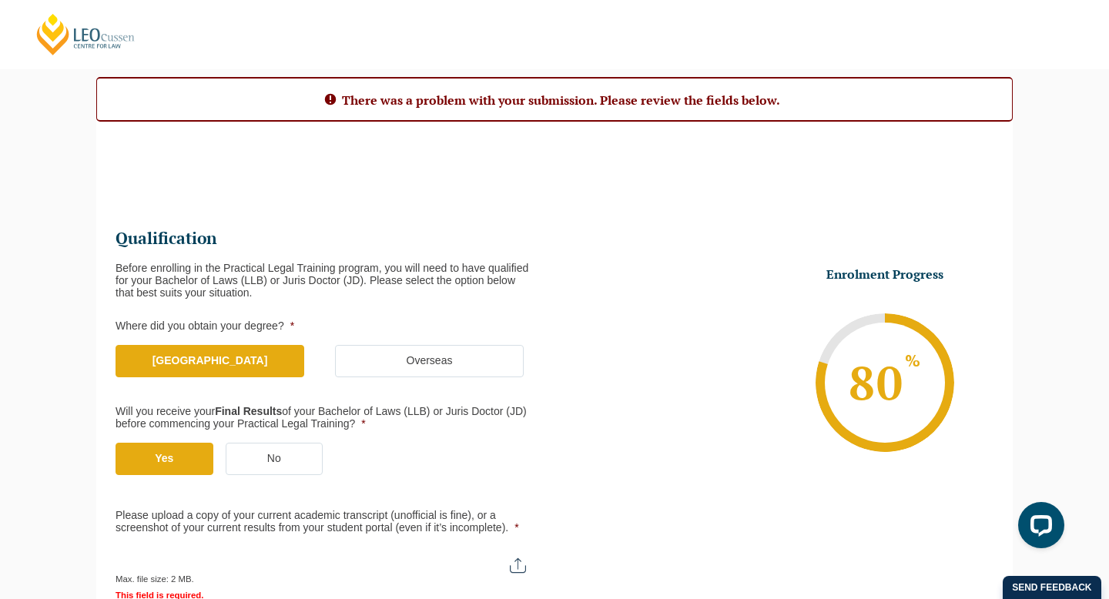
click at [69, 515] on div "Please note that your information is saved on our server as you enter it. Congr…" at bounding box center [554, 473] width 1109 height 853
click at [202, 552] on input "Please upload a copy of your current academic transcript (unofficial is fine), …" at bounding box center [328, 560] width 425 height 26
type input "C:\fakepath\statement-of-results.pdf"
click at [86, 528] on div "Please note that your information is saved on our server as you enter it. Congr…" at bounding box center [555, 465] width 940 height 790
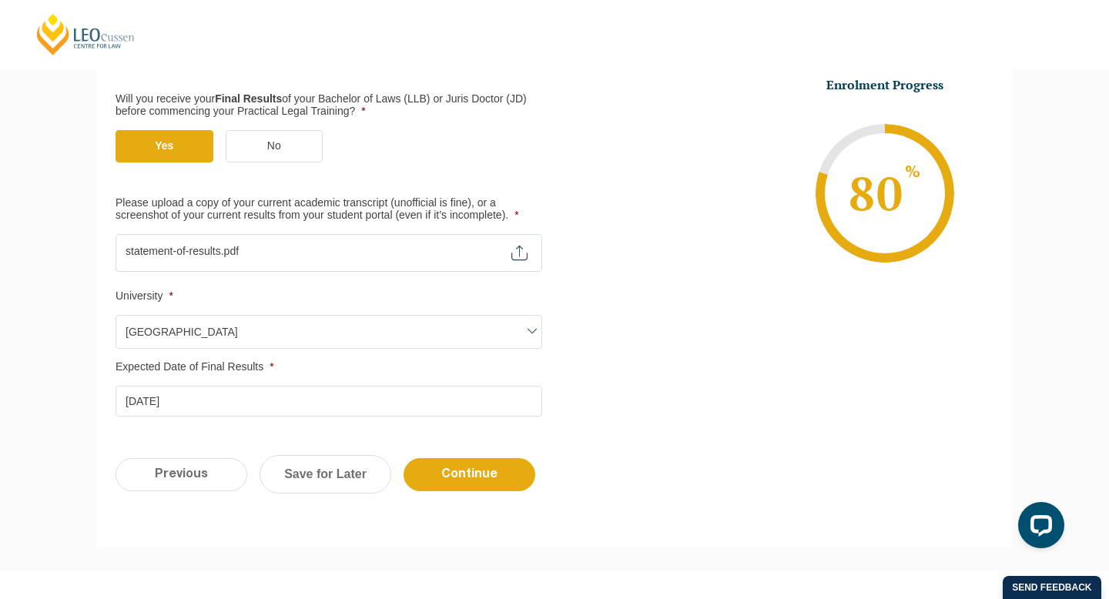
scroll to position [479, 0]
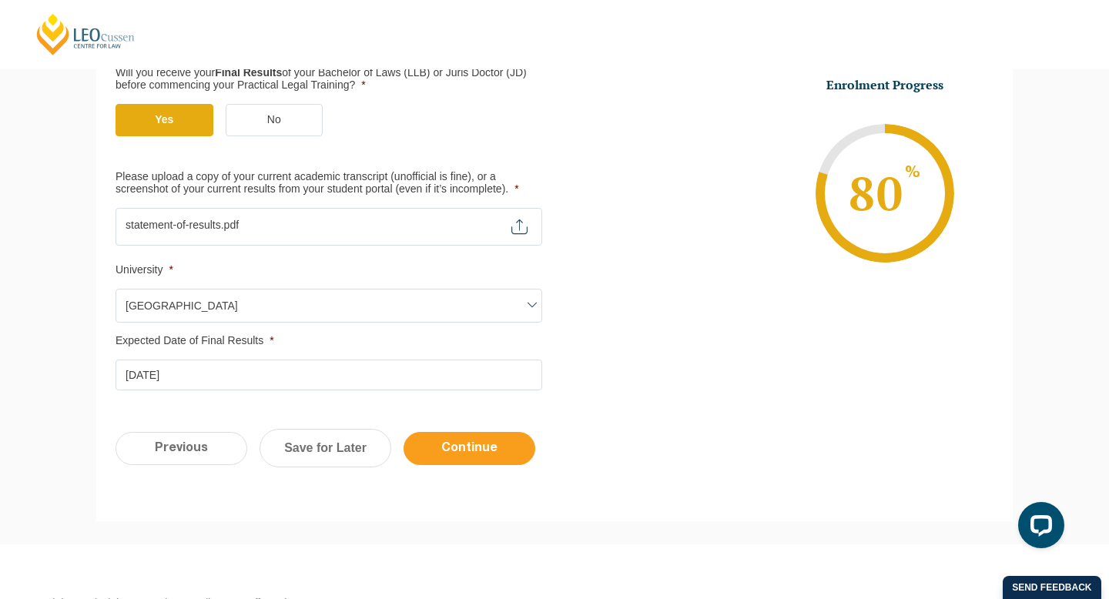
click at [444, 452] on input "Continue" at bounding box center [470, 448] width 132 height 33
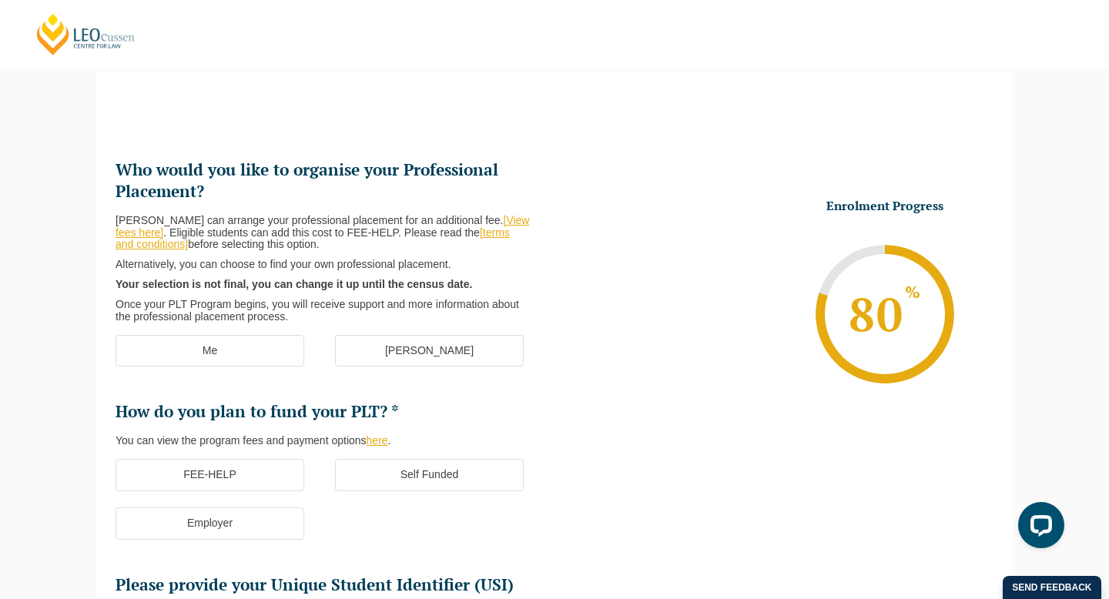
scroll to position [133, 0]
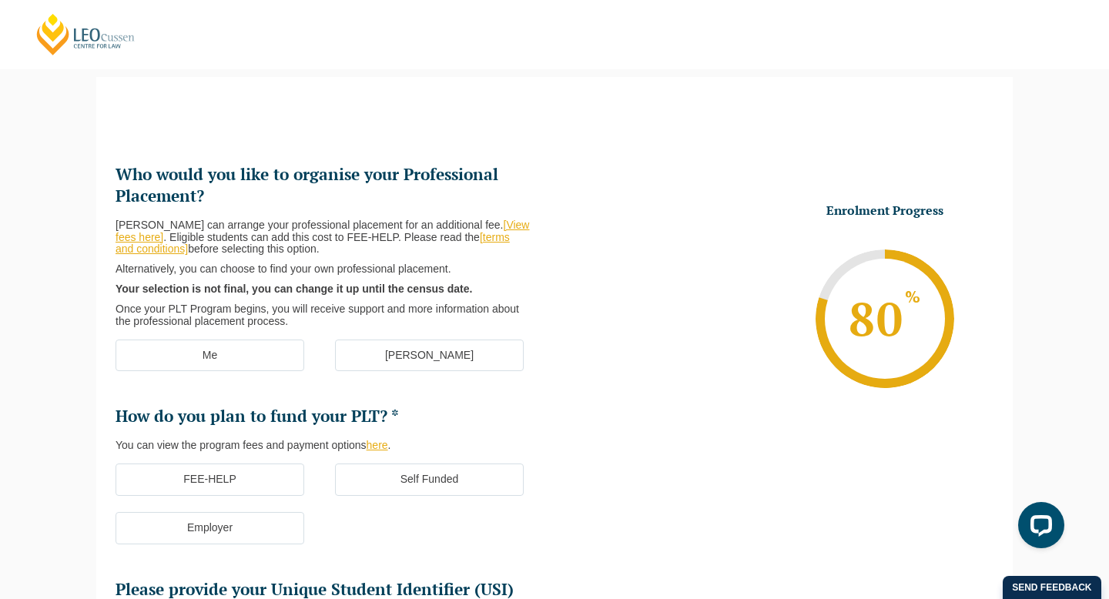
click at [392, 354] on label "[PERSON_NAME]" at bounding box center [429, 356] width 189 height 32
click at [0, 0] on input "[PERSON_NAME]" at bounding box center [0, 0] width 0 height 0
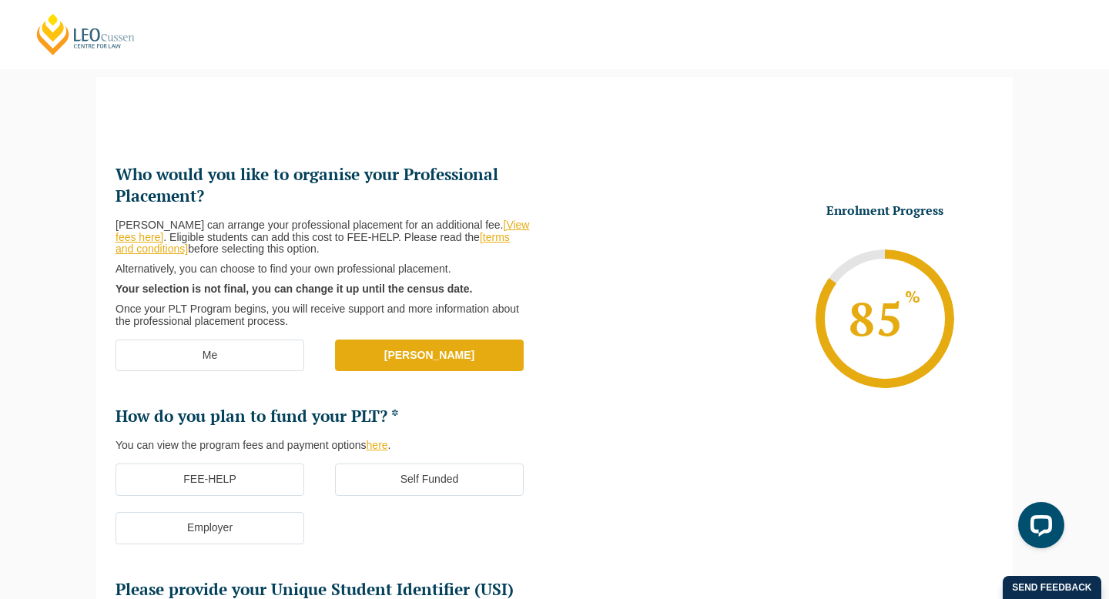
click at [55, 395] on div "Please note that your information is saved on our server as you enter it. Congr…" at bounding box center [554, 479] width 1109 height 851
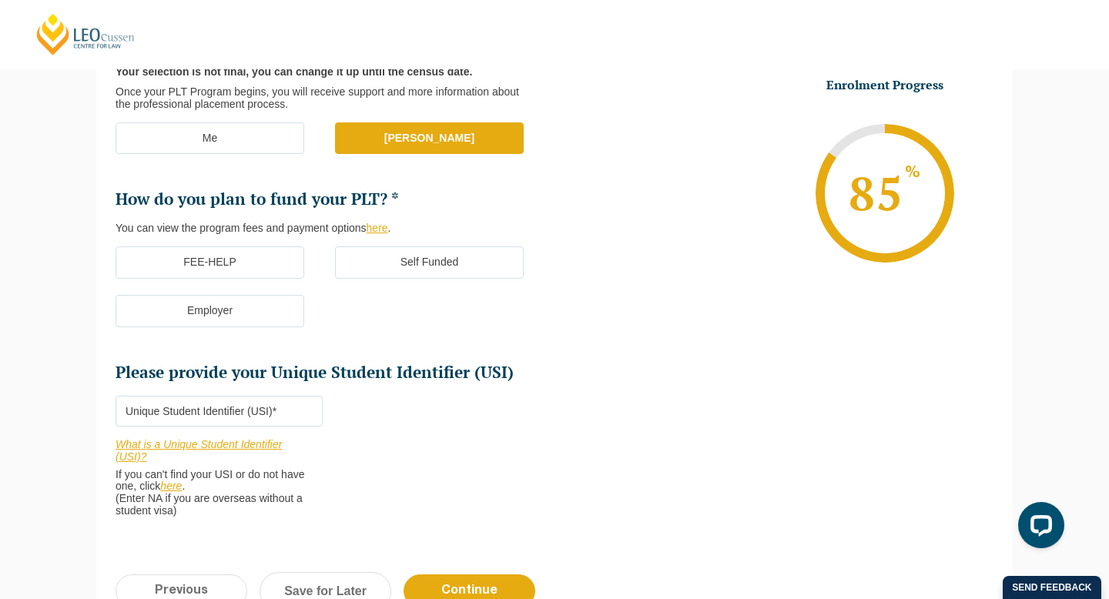
scroll to position [349, 0]
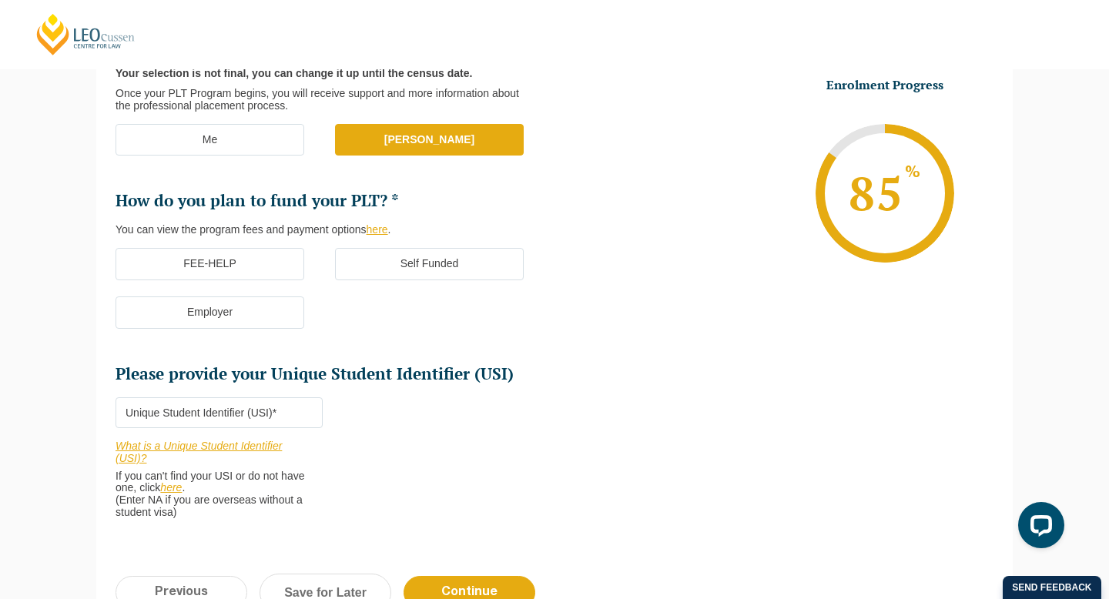
click at [265, 132] on label "Me" at bounding box center [210, 140] width 189 height 32
click at [0, 0] on input "Me" at bounding box center [0, 0] width 0 height 0
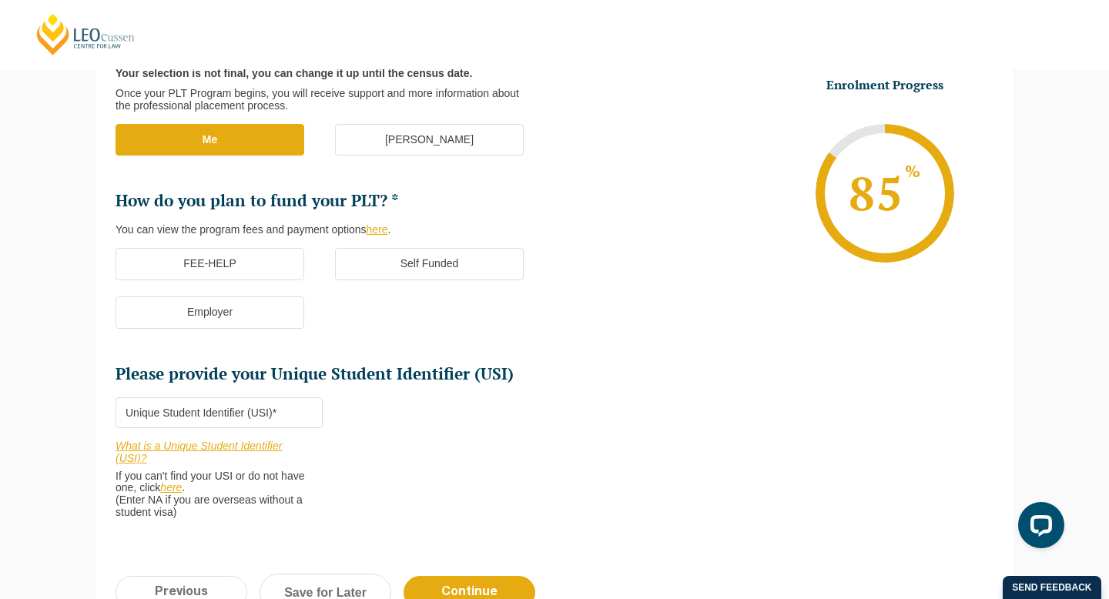
click at [200, 267] on label "FEE-HELP" at bounding box center [210, 264] width 189 height 32
click at [0, 0] on input "FEE-HELP" at bounding box center [0, 0] width 0 height 0
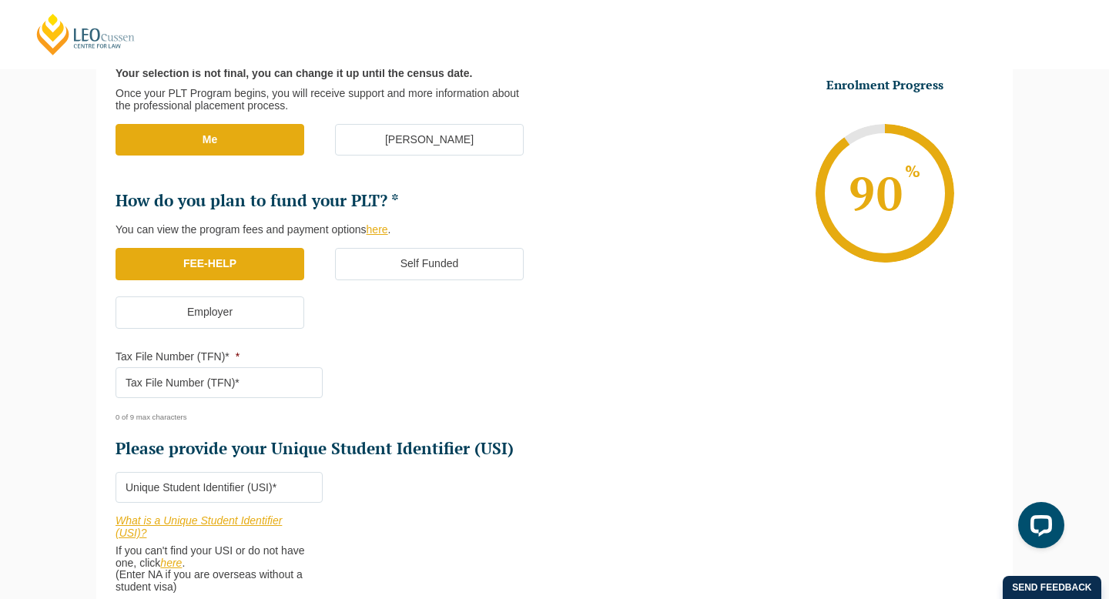
click at [165, 382] on input "Tax File Number (TFN)* *" at bounding box center [219, 382] width 207 height 31
type input "174879049"
click at [125, 434] on ul "Who would you like to organise your Professional Placement? [PERSON_NAME] can a…" at bounding box center [335, 203] width 439 height 511
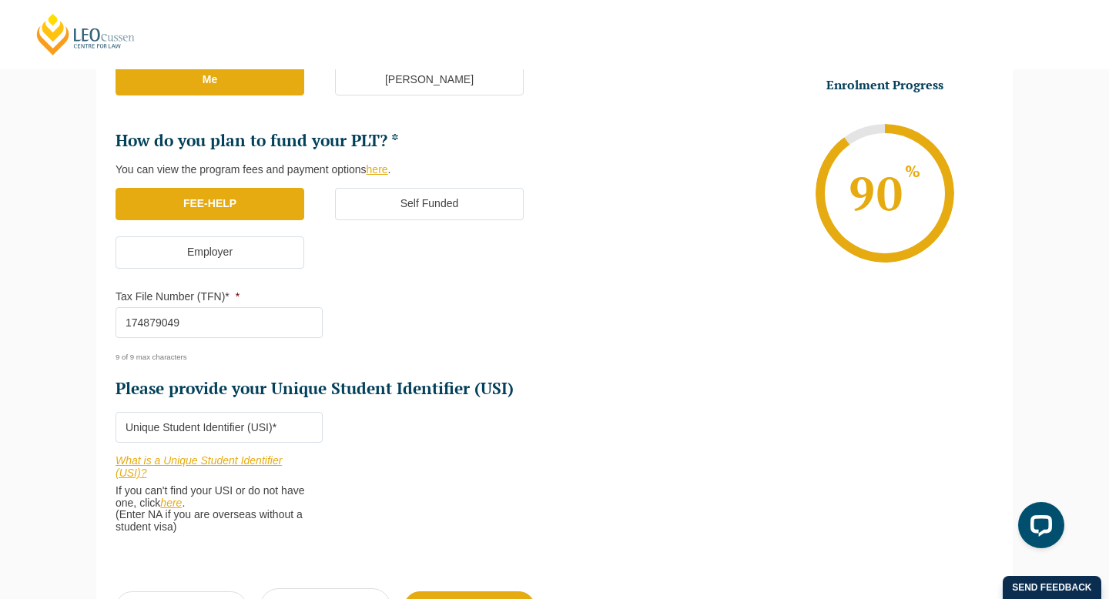
scroll to position [411, 0]
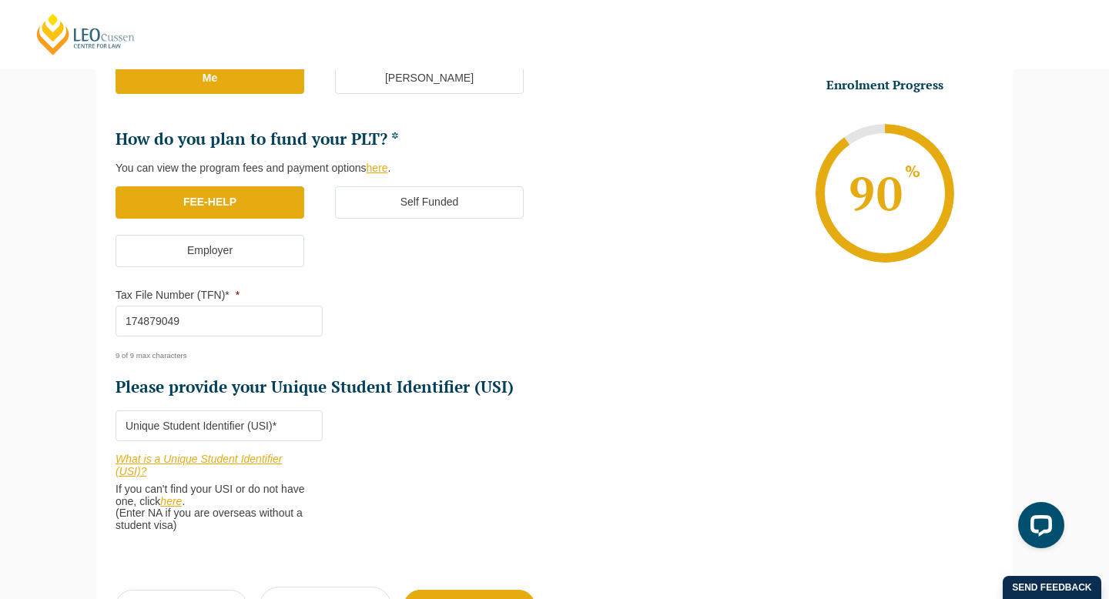
click at [213, 424] on input "Please provide your Unique Student Identifier (USI) *" at bounding box center [219, 426] width 207 height 31
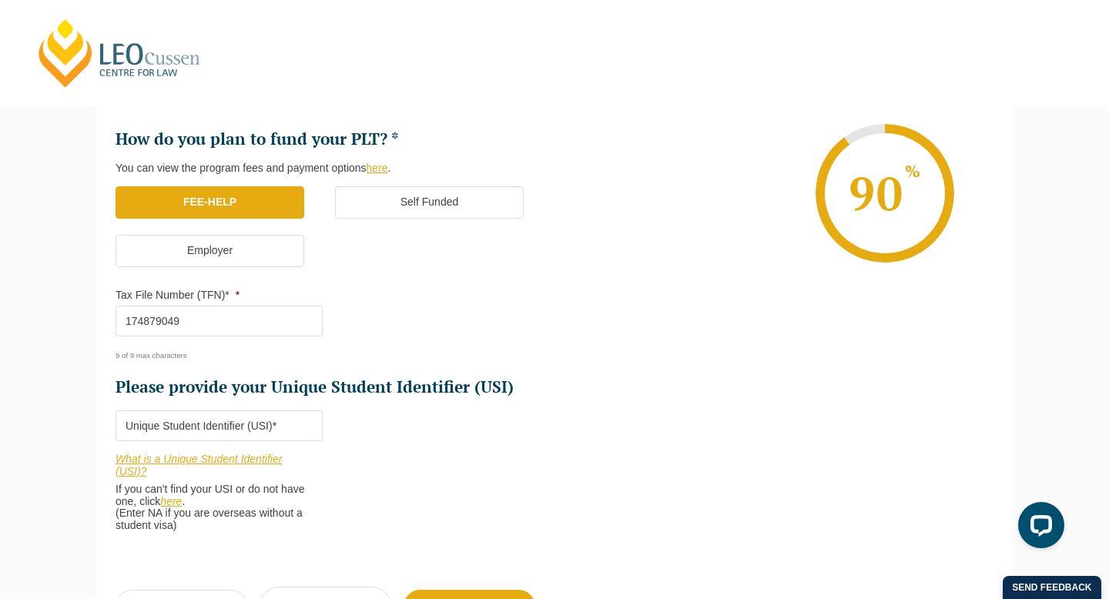
click at [39, 356] on div "Please note that your information is saved on our server as you enter it. Congr…" at bounding box center [554, 240] width 1109 height 926
click at [460, 465] on li "Who would you like to organise your Professional Placement? [PERSON_NAME] can a…" at bounding box center [335, 218] width 439 height 662
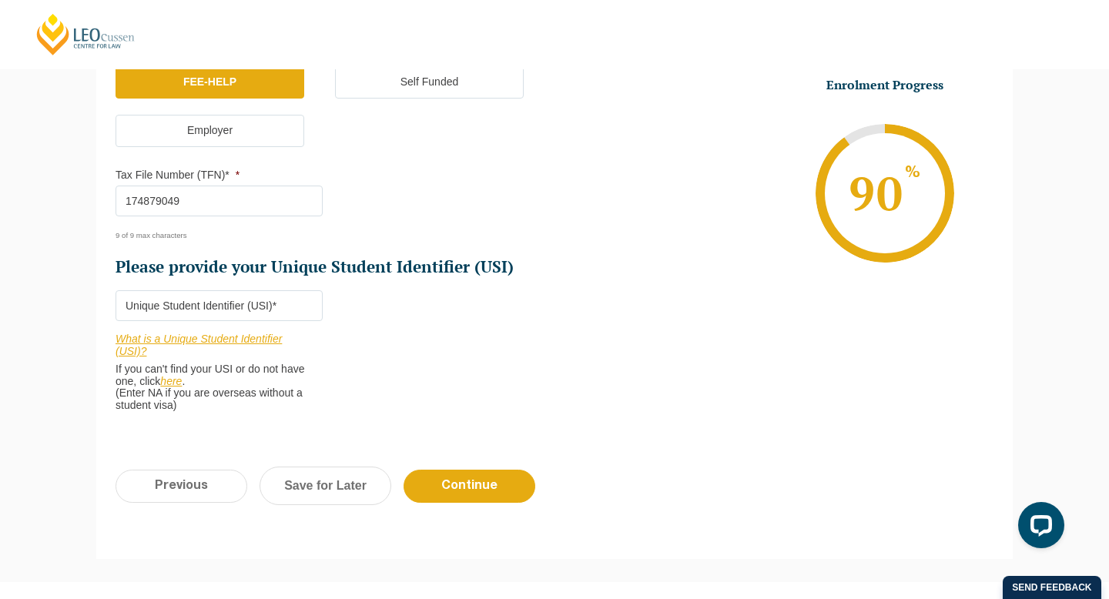
scroll to position [534, 0]
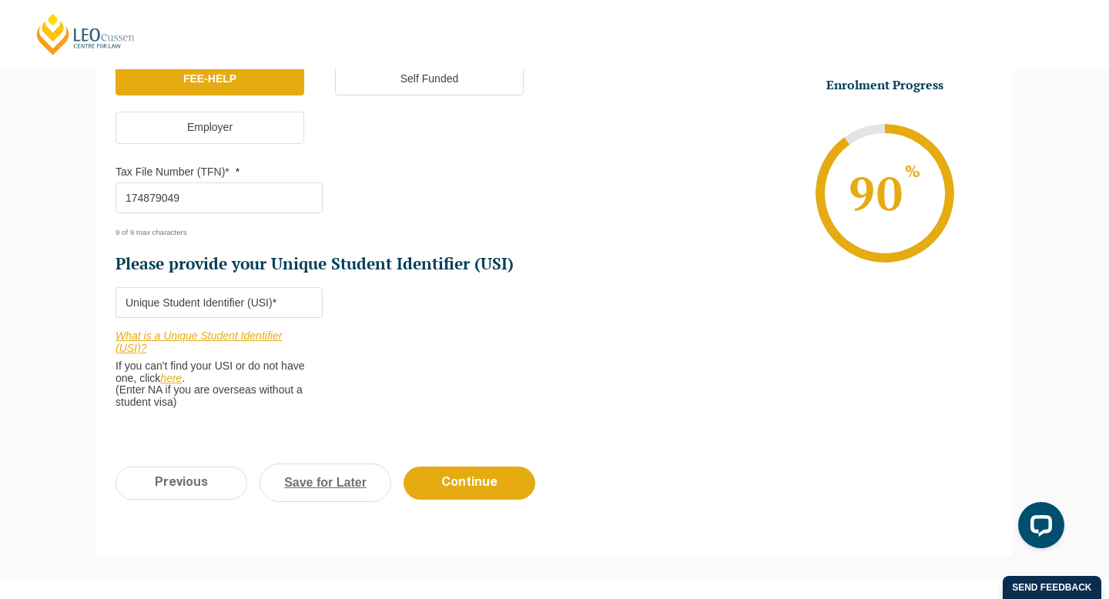
click at [294, 501] on link "Save for Later" at bounding box center [326, 483] width 132 height 39
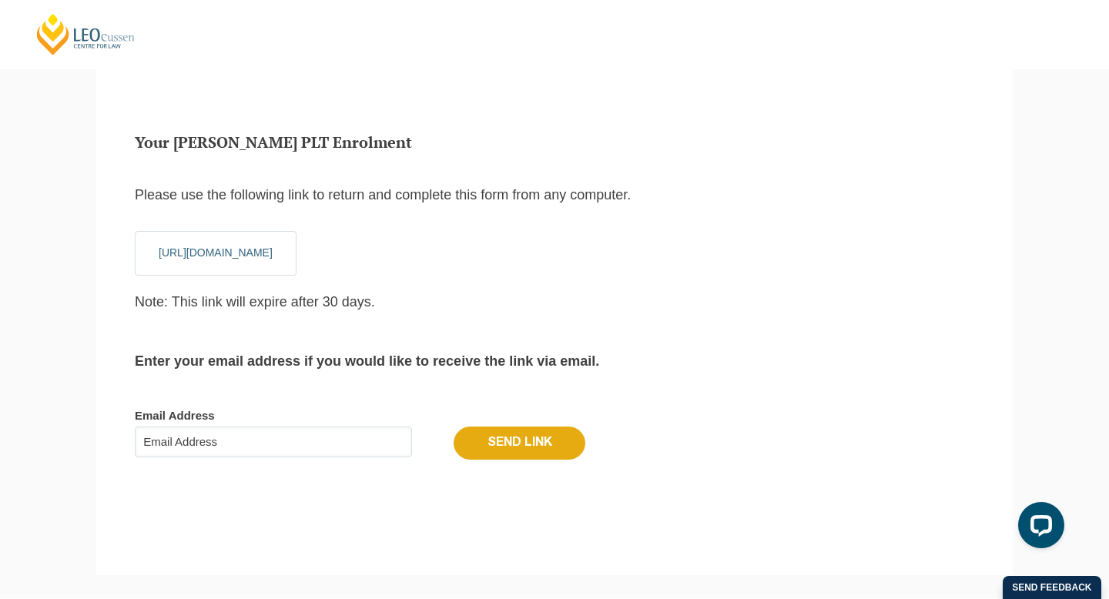
scroll to position [52, 0]
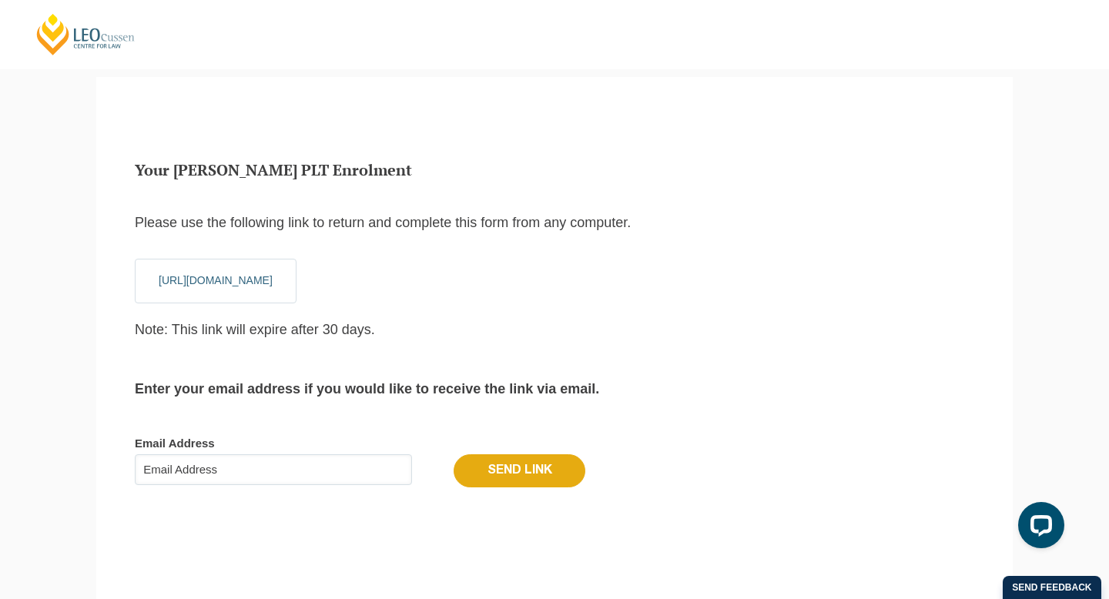
click at [177, 468] on input "Email Address" at bounding box center [273, 469] width 277 height 31
type input "[PERSON_NAME][EMAIL_ADDRESS][DOMAIN_NAME]"
click at [474, 469] on input "Send Link" at bounding box center [520, 470] width 132 height 32
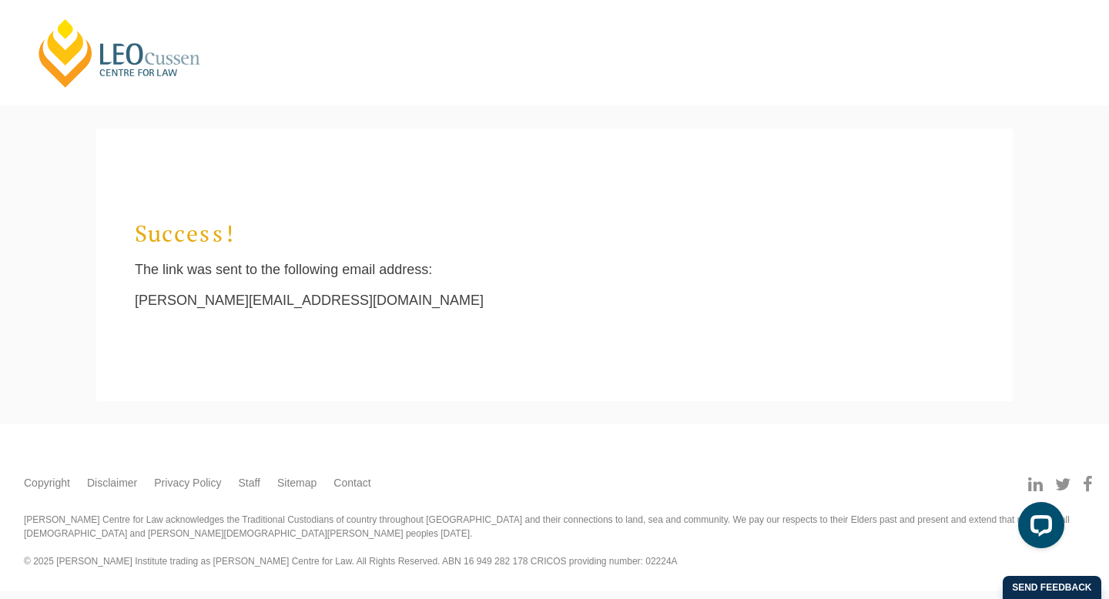
scroll to position [14, 6]
